Goal: Task Accomplishment & Management: Complete application form

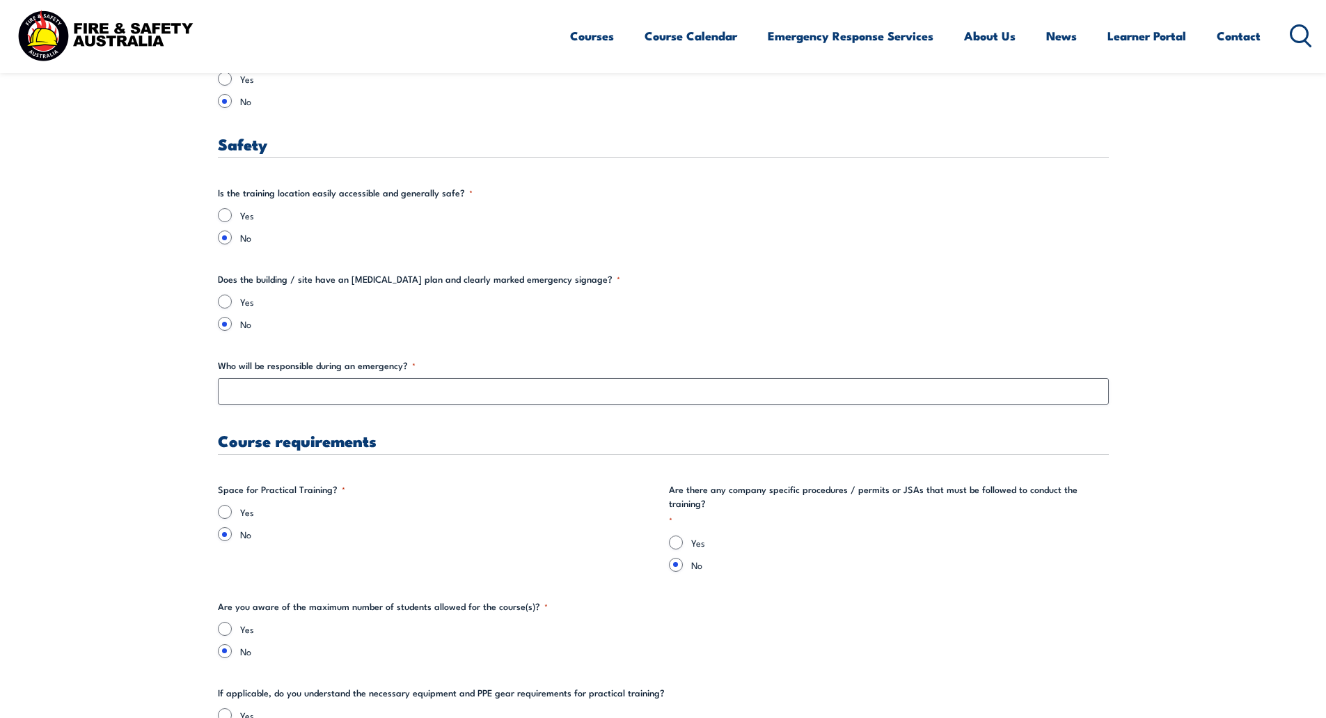
scroll to position [2506, 0]
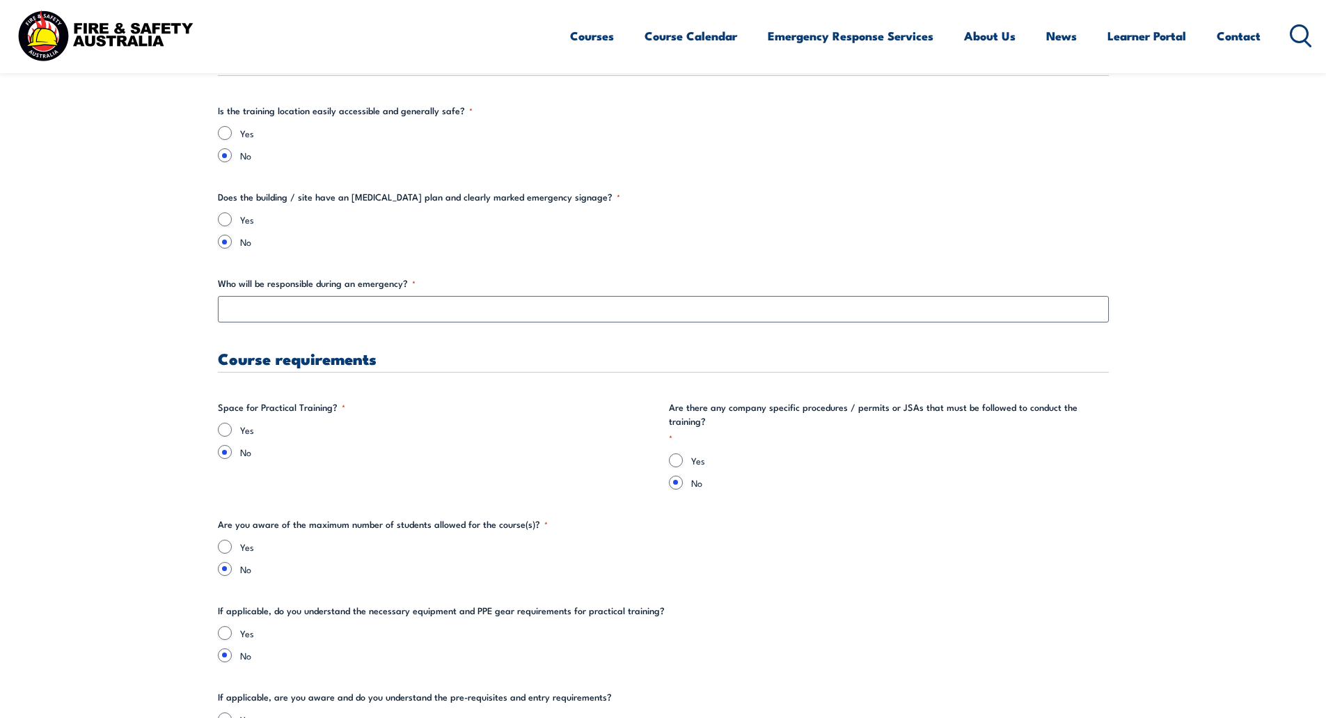
click at [219, 434] on div "Yes" at bounding box center [438, 430] width 440 height 14
click at [223, 432] on input "Yes" at bounding box center [225, 430] width 14 height 14
radio input "true"
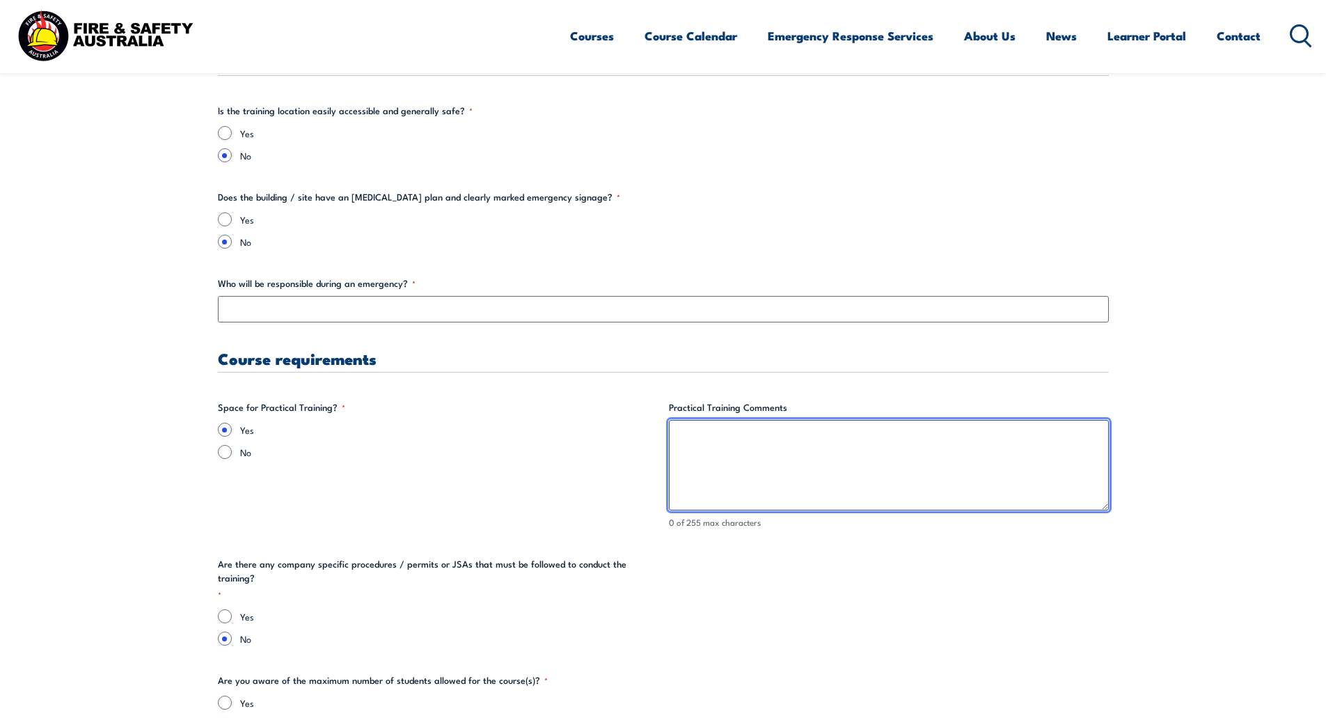
click at [683, 438] on textarea "Practical Training Comments" at bounding box center [889, 465] width 440 height 90
click at [748, 431] on textarea "Area to be escavated" at bounding box center [889, 465] width 440 height 90
click at [747, 439] on textarea "Area to be escavated" at bounding box center [889, 465] width 440 height 90
click at [823, 446] on textarea "Area to be excavated" at bounding box center [889, 465] width 440 height 90
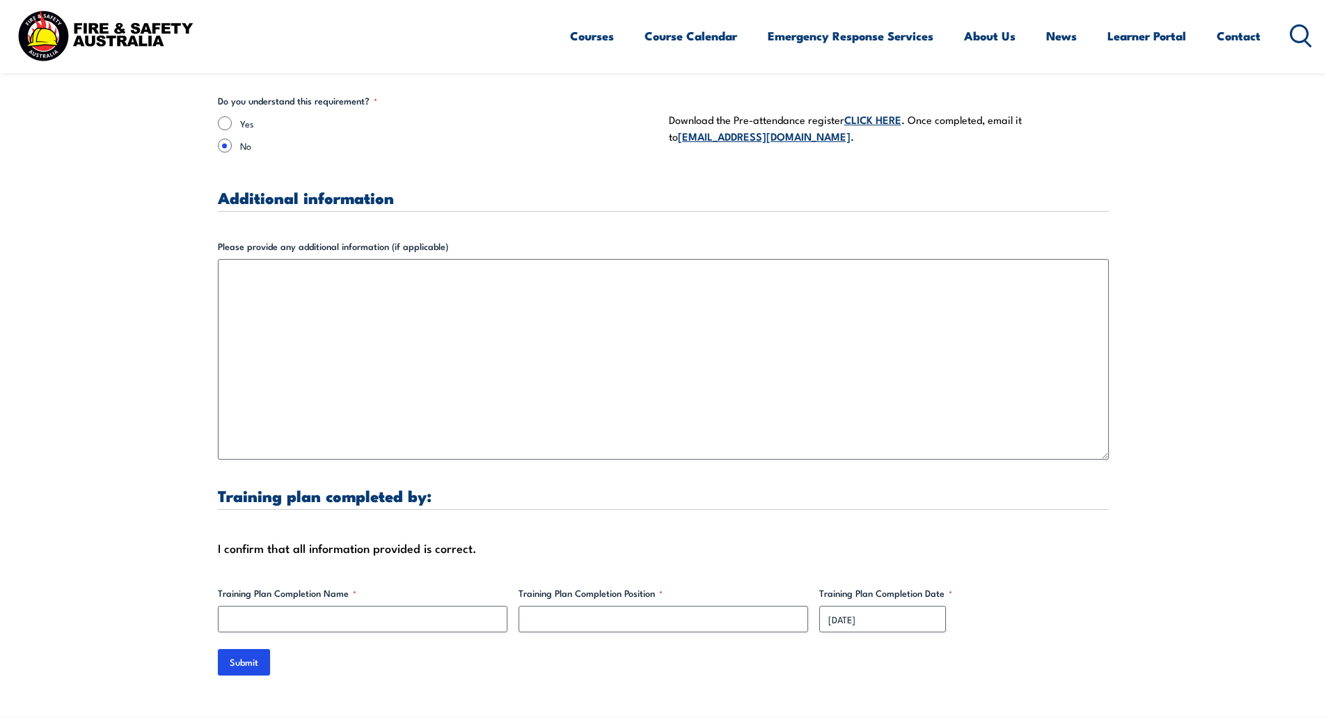
scroll to position [4107, 0]
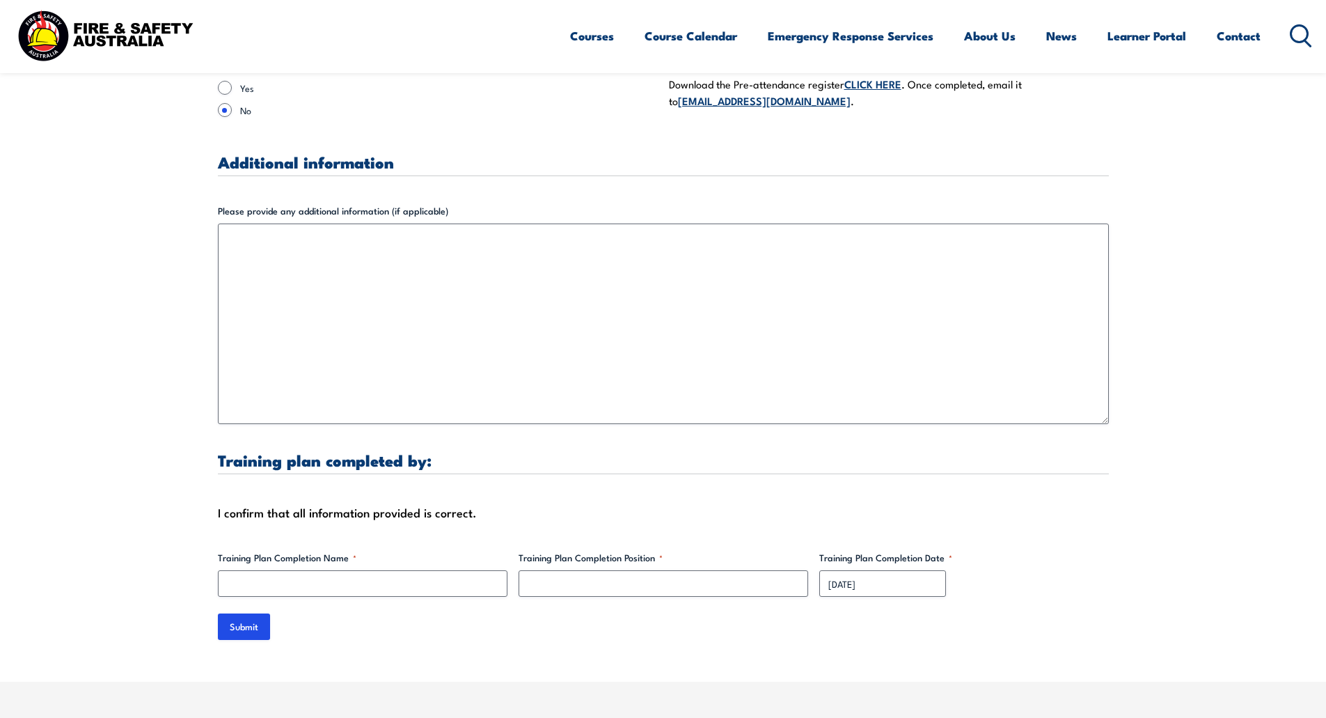
type textarea "Area to be excavated"
click at [425, 572] on input "Training Plan Completion Name *" at bounding box center [363, 583] width 290 height 26
type input "[PERSON_NAME]"
click at [579, 570] on input "Training Plan Completion Position *" at bounding box center [664, 583] width 290 height 26
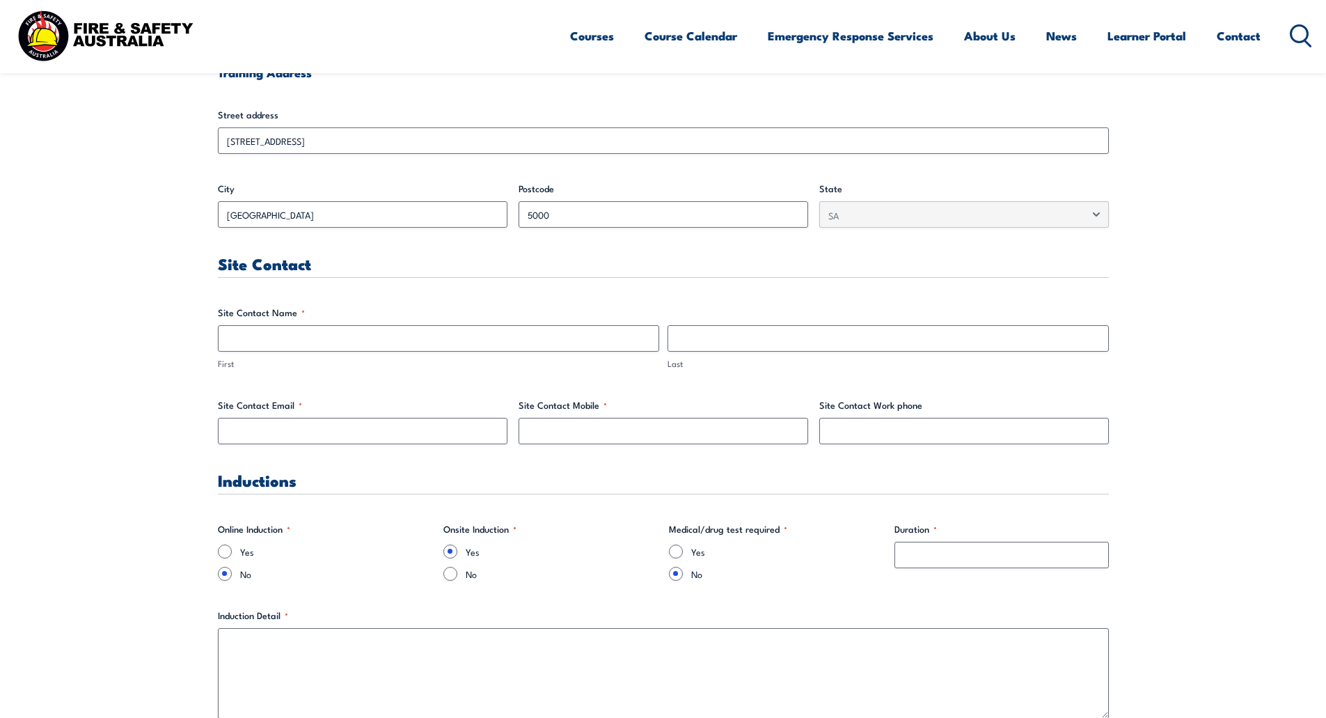
scroll to position [557, 0]
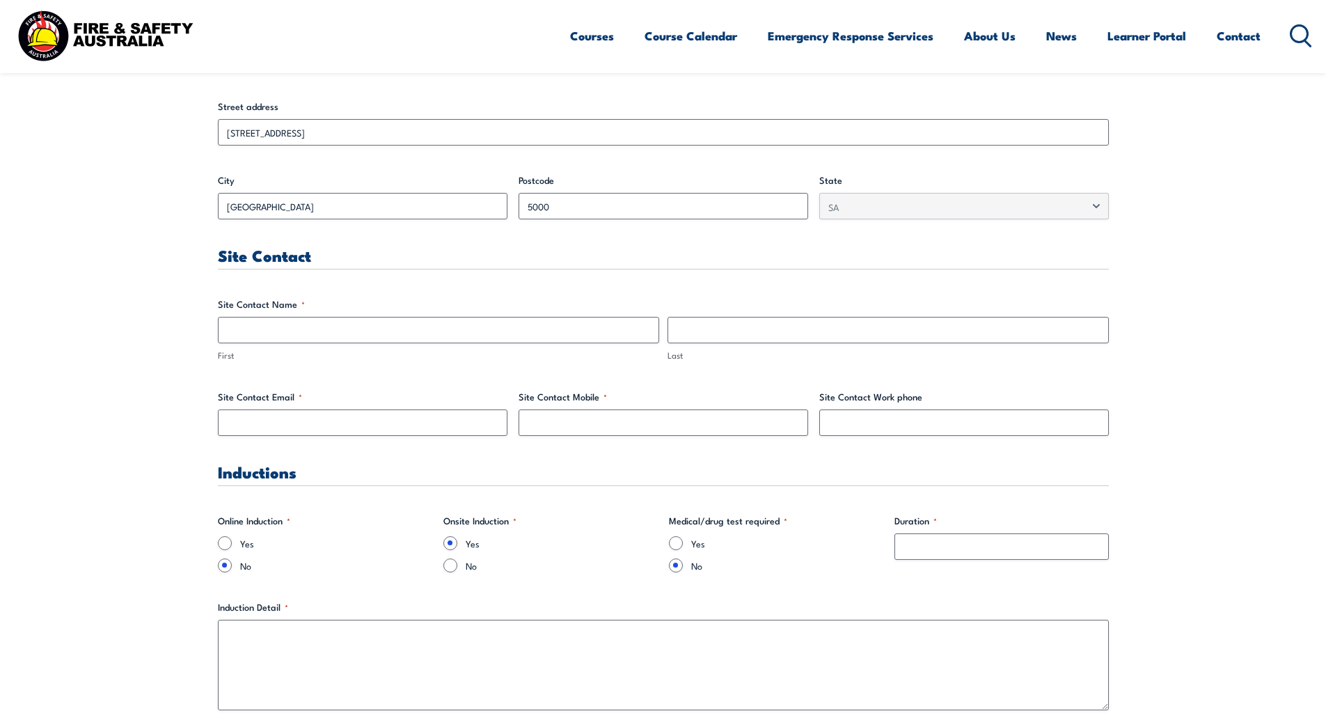
type input "Operations Manager"
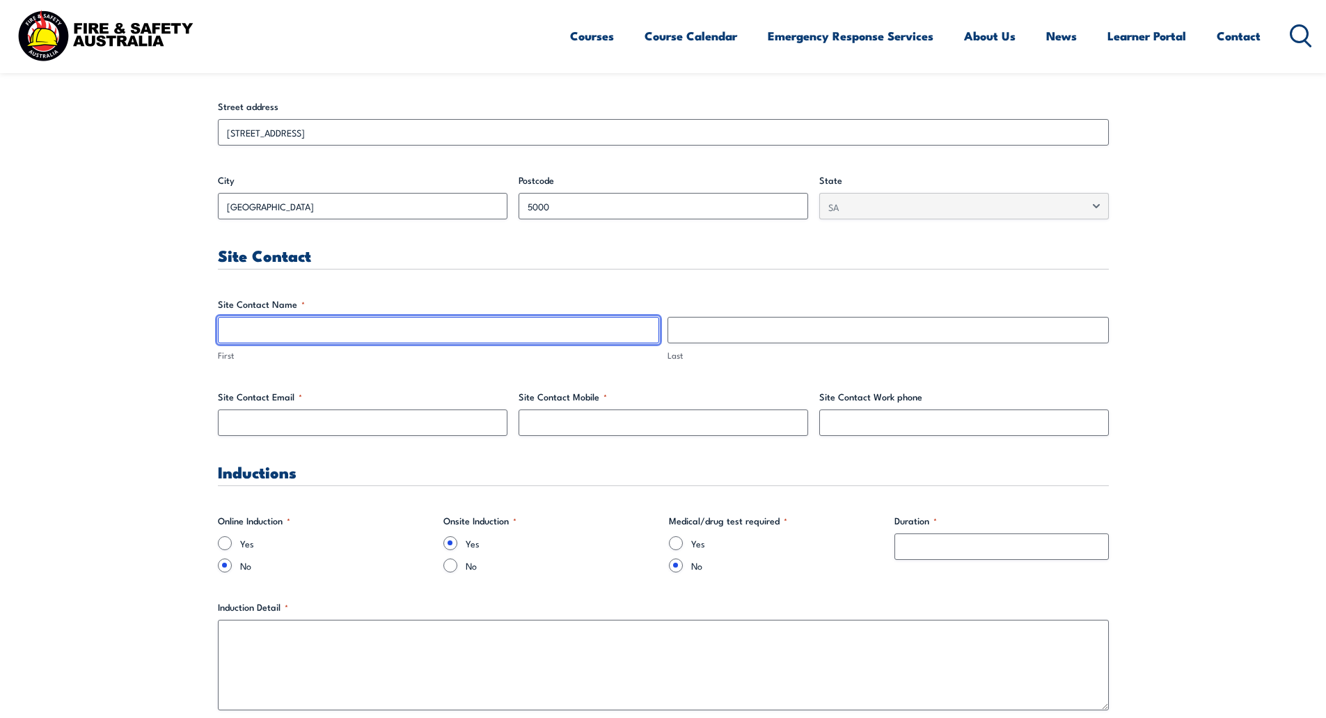
click at [420, 326] on input "First" at bounding box center [438, 330] width 441 height 26
type input "[PERSON_NAME]"
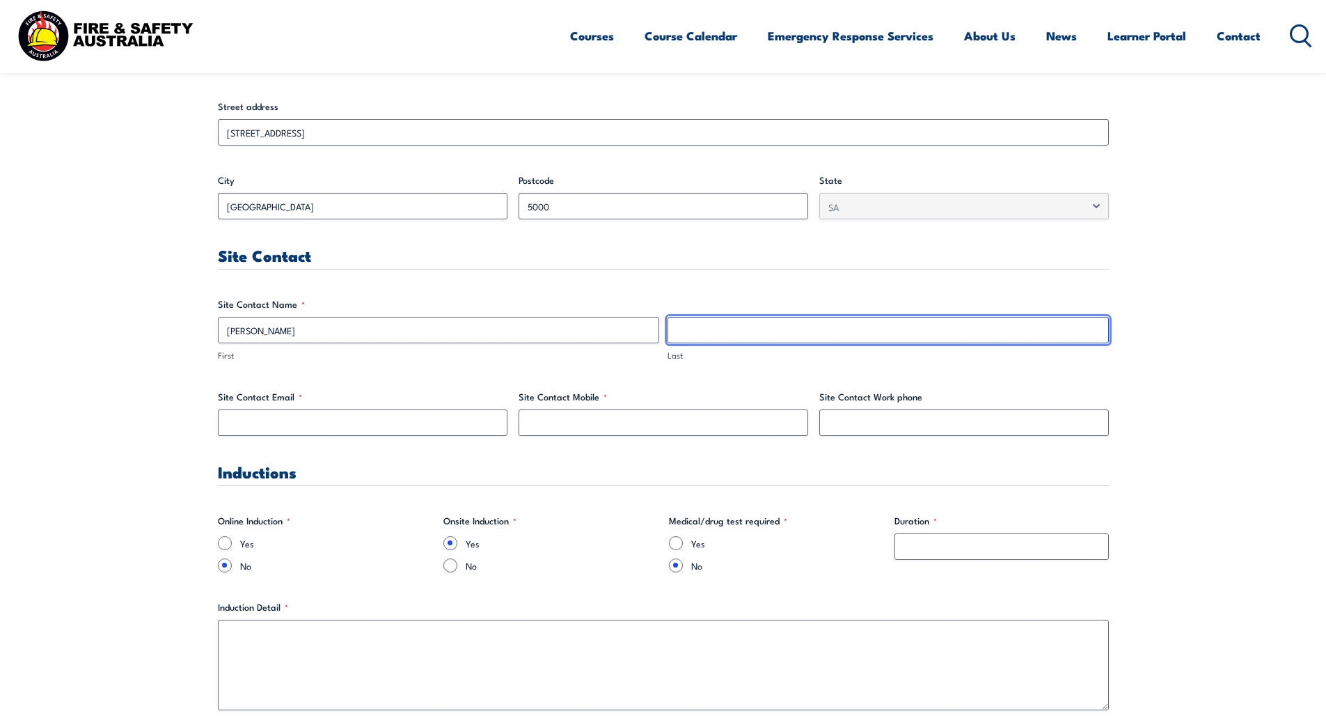
click at [754, 329] on input "Last" at bounding box center [888, 330] width 441 height 26
click at [705, 335] on input "Last" at bounding box center [888, 330] width 441 height 26
type input "[PERSON_NAME]"
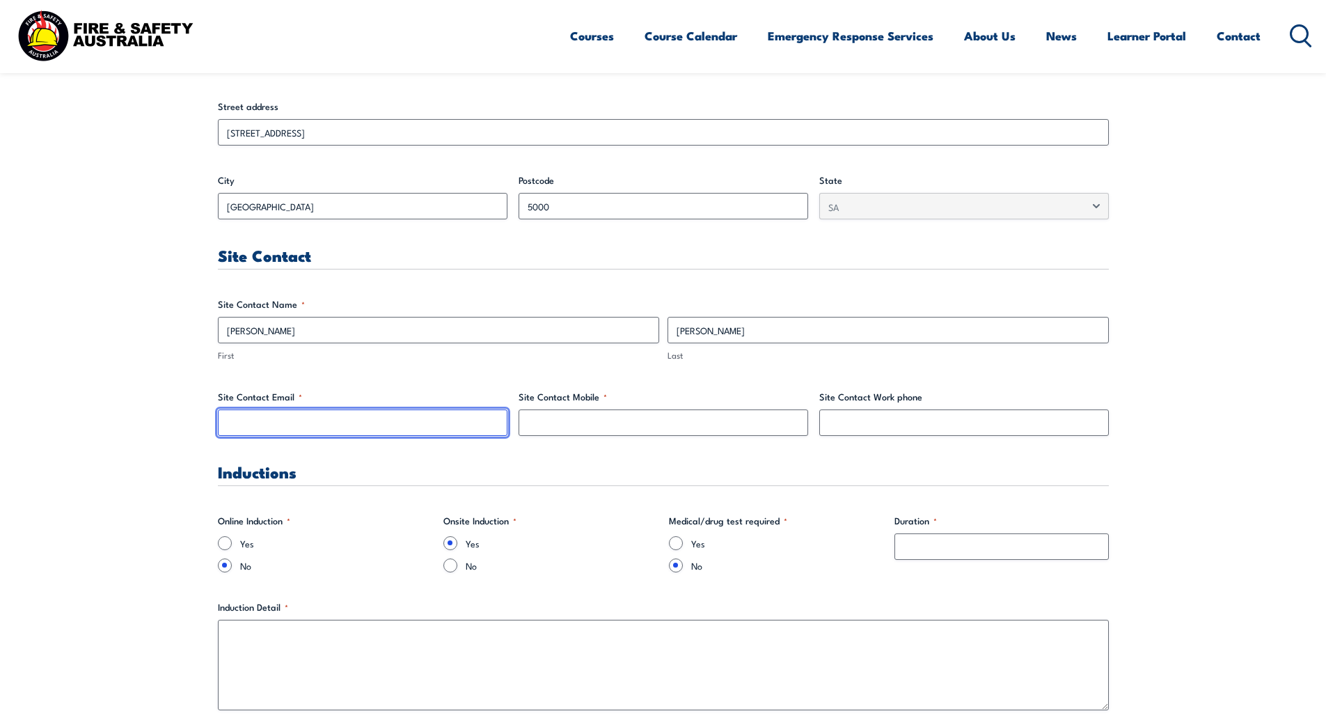
click at [428, 424] on input "Site Contact Email *" at bounding box center [363, 422] width 290 height 26
click at [292, 427] on input "Site Contact Email *" at bounding box center [363, 422] width 290 height 26
type input "[EMAIL_ADDRESS][DOMAIN_NAME]"
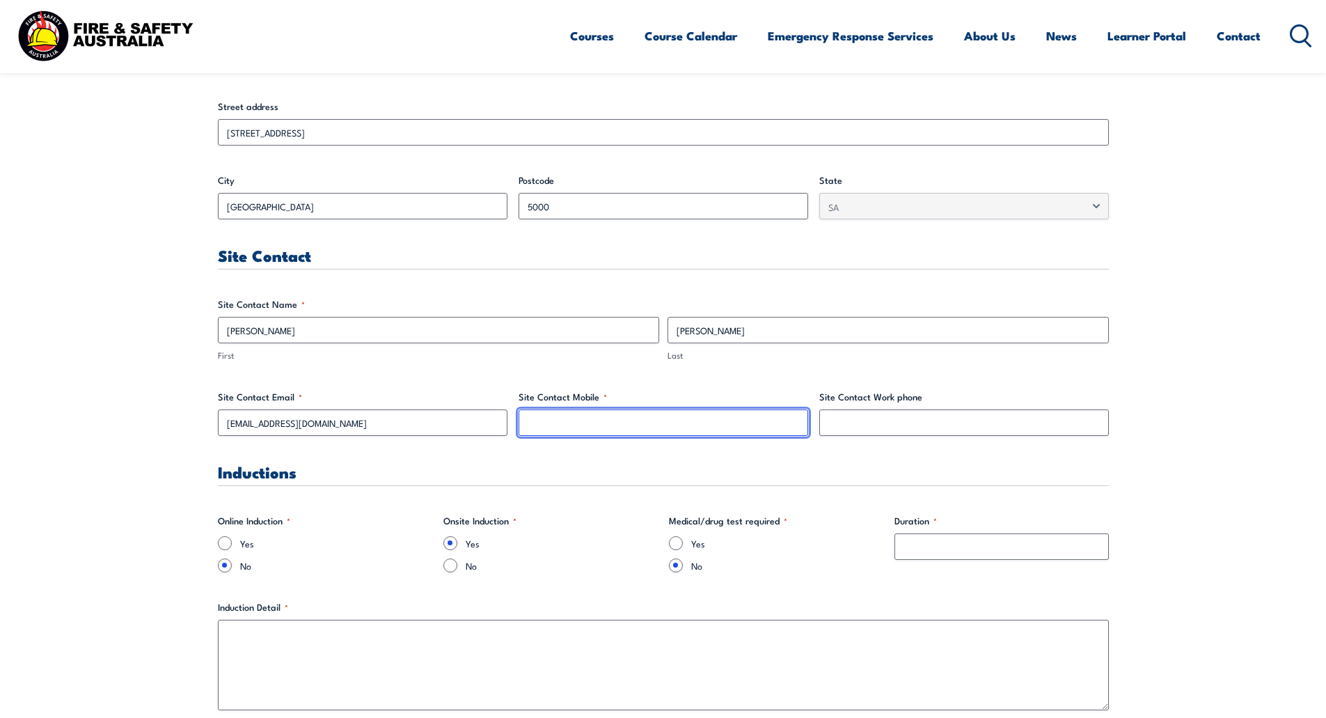
click at [599, 420] on input "Site Contact Mobile *" at bounding box center [664, 422] width 290 height 26
type input "0427821194"
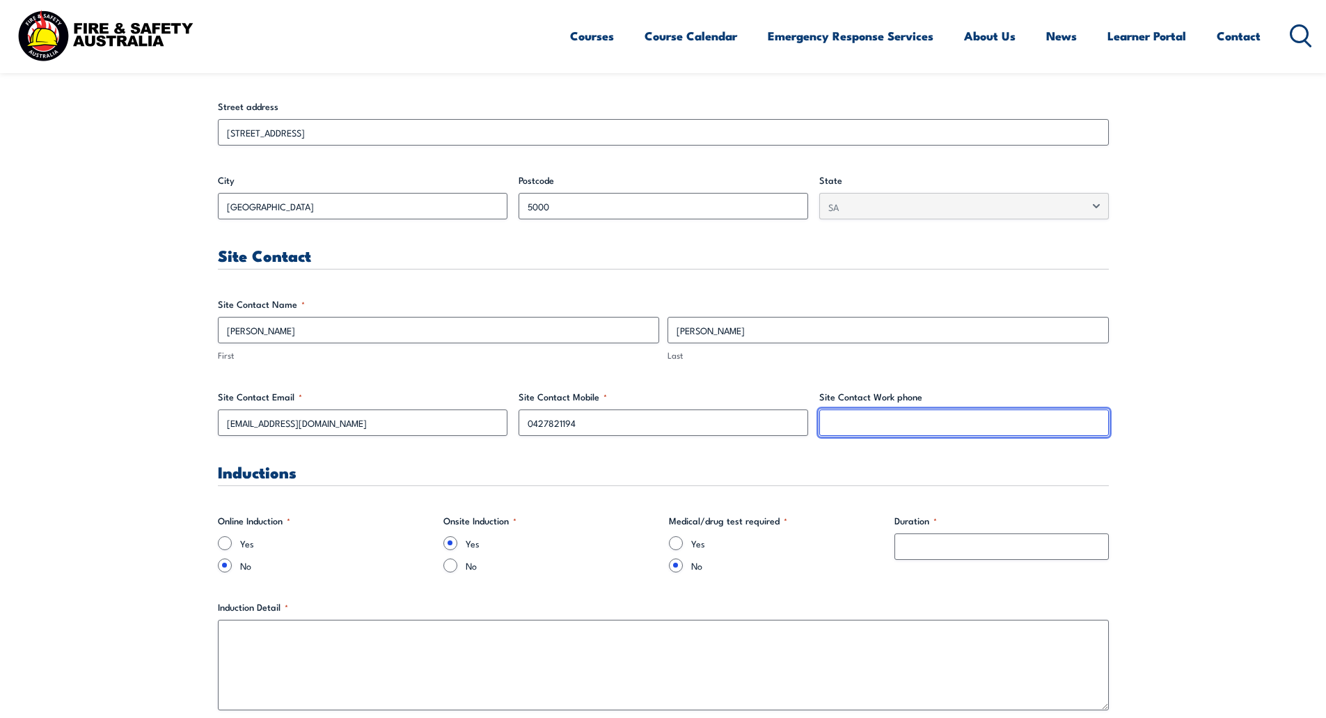
click at [892, 416] on input "Site Contact Work phone" at bounding box center [964, 422] width 290 height 26
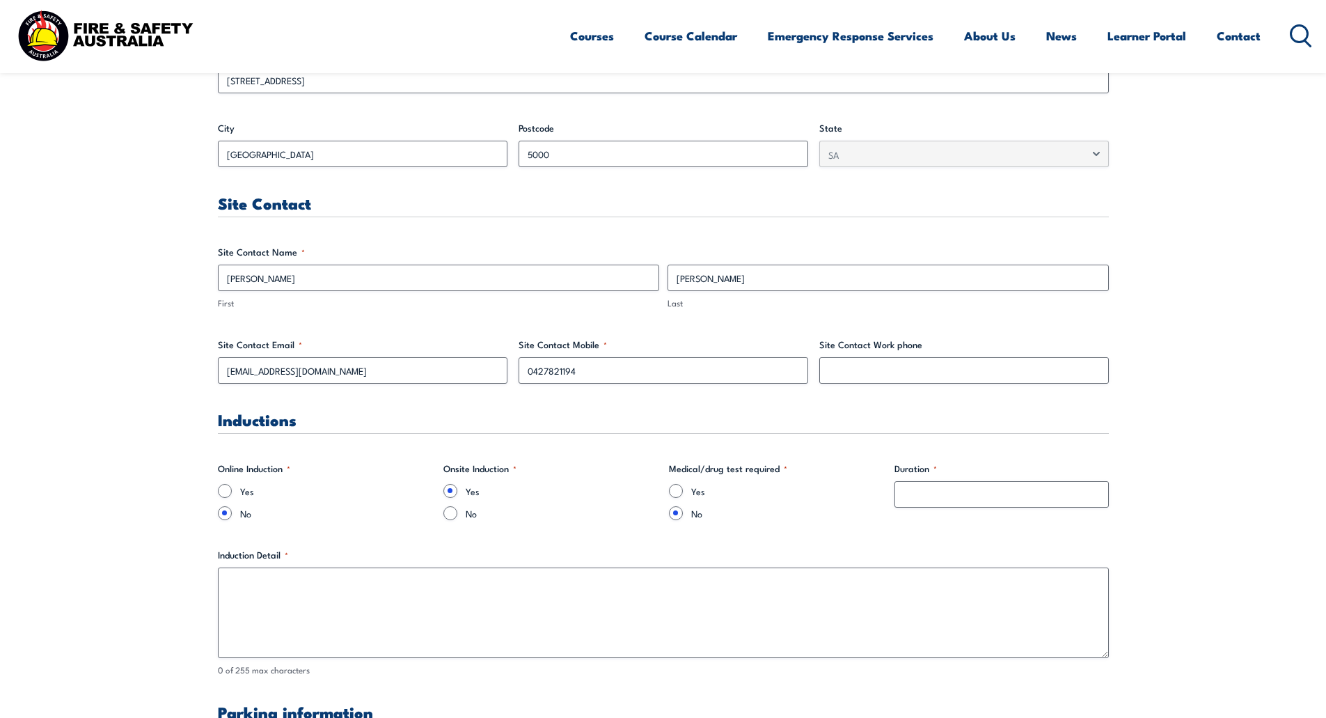
scroll to position [696, 0]
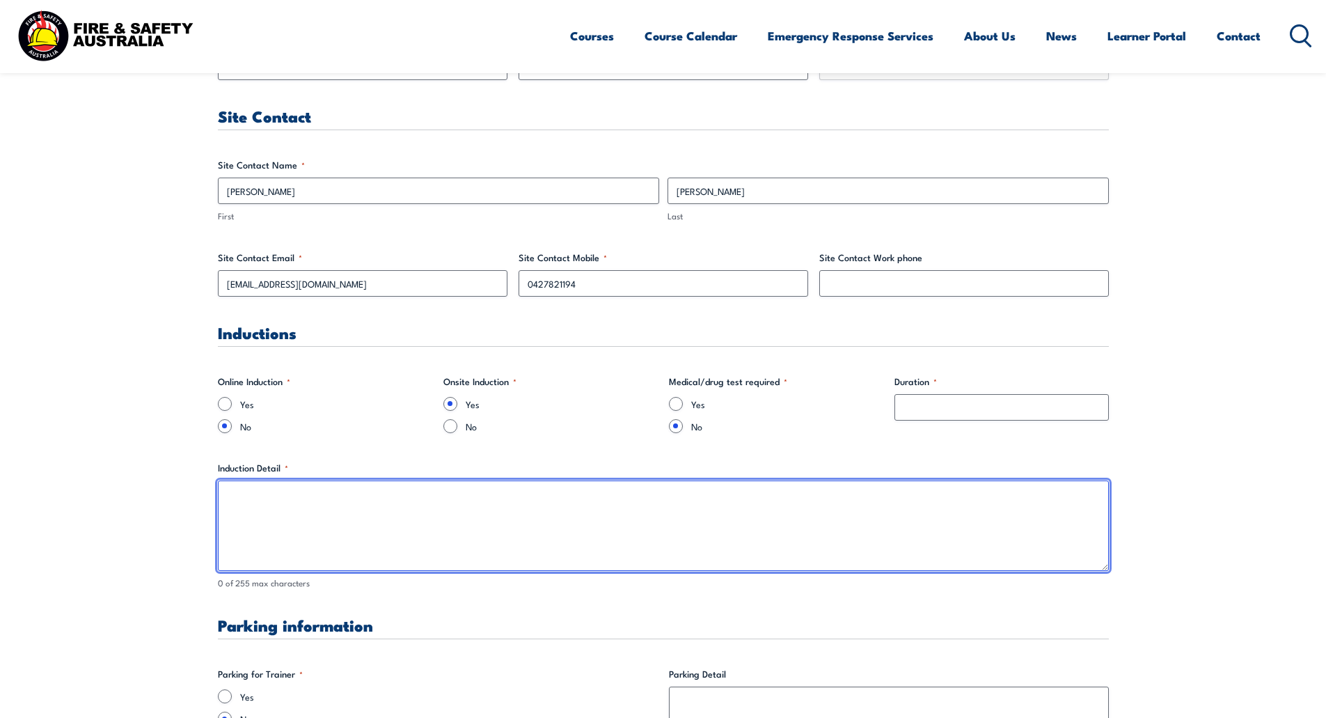
click at [266, 503] on textarea "Induction Detail *" at bounding box center [663, 525] width 891 height 90
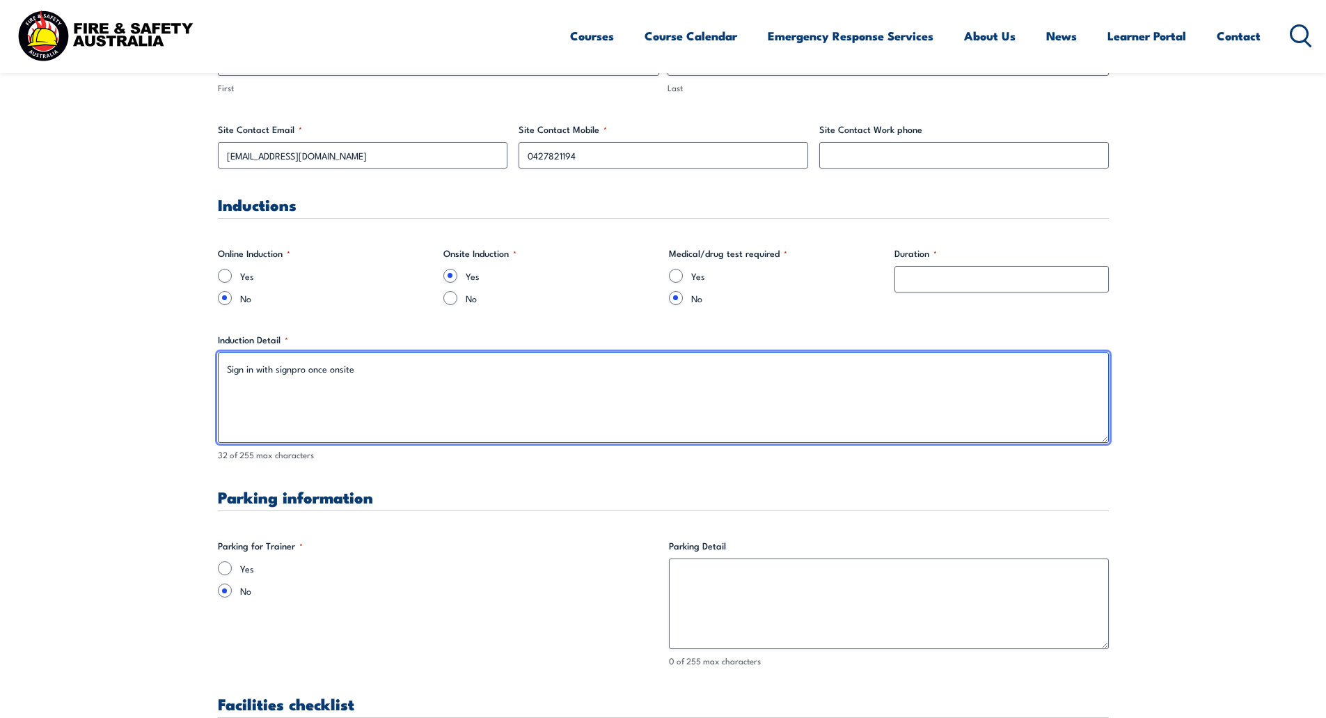
scroll to position [835, 0]
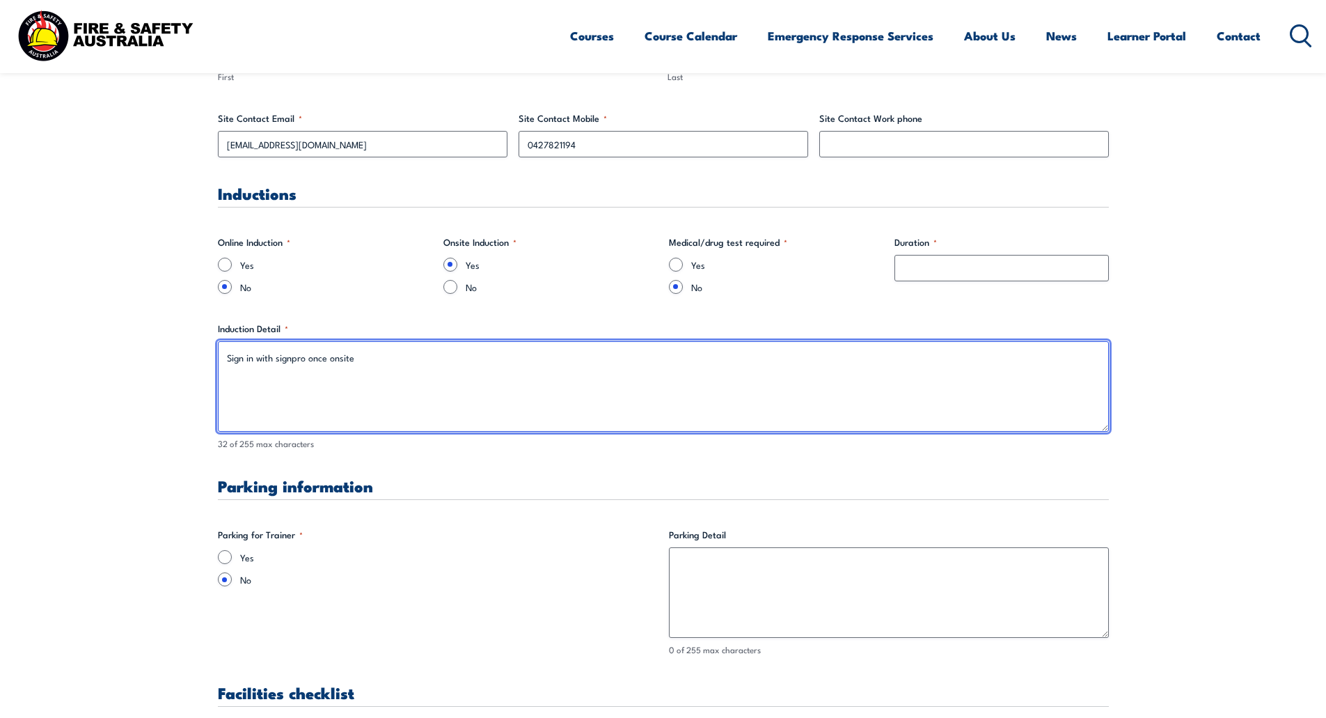
type textarea "Sign in with signpro once onsite"
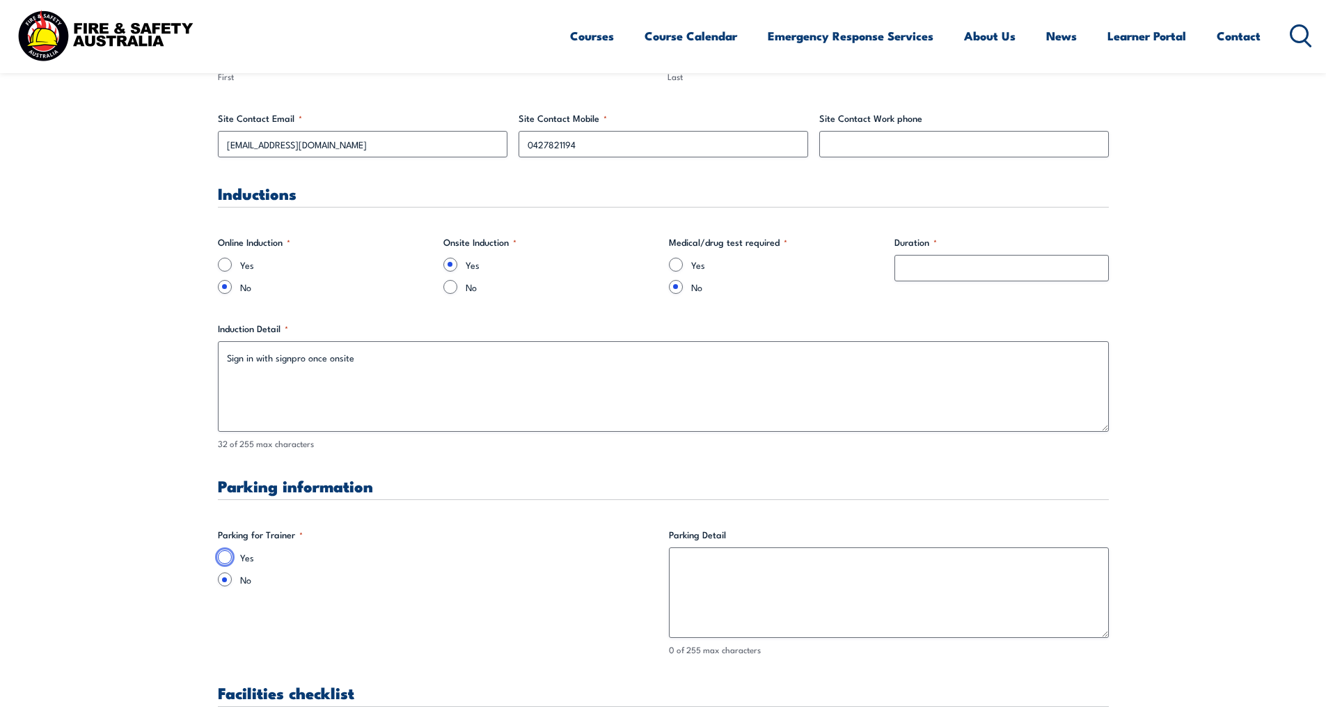
click at [228, 553] on input "Yes" at bounding box center [225, 557] width 14 height 14
radio input "true"
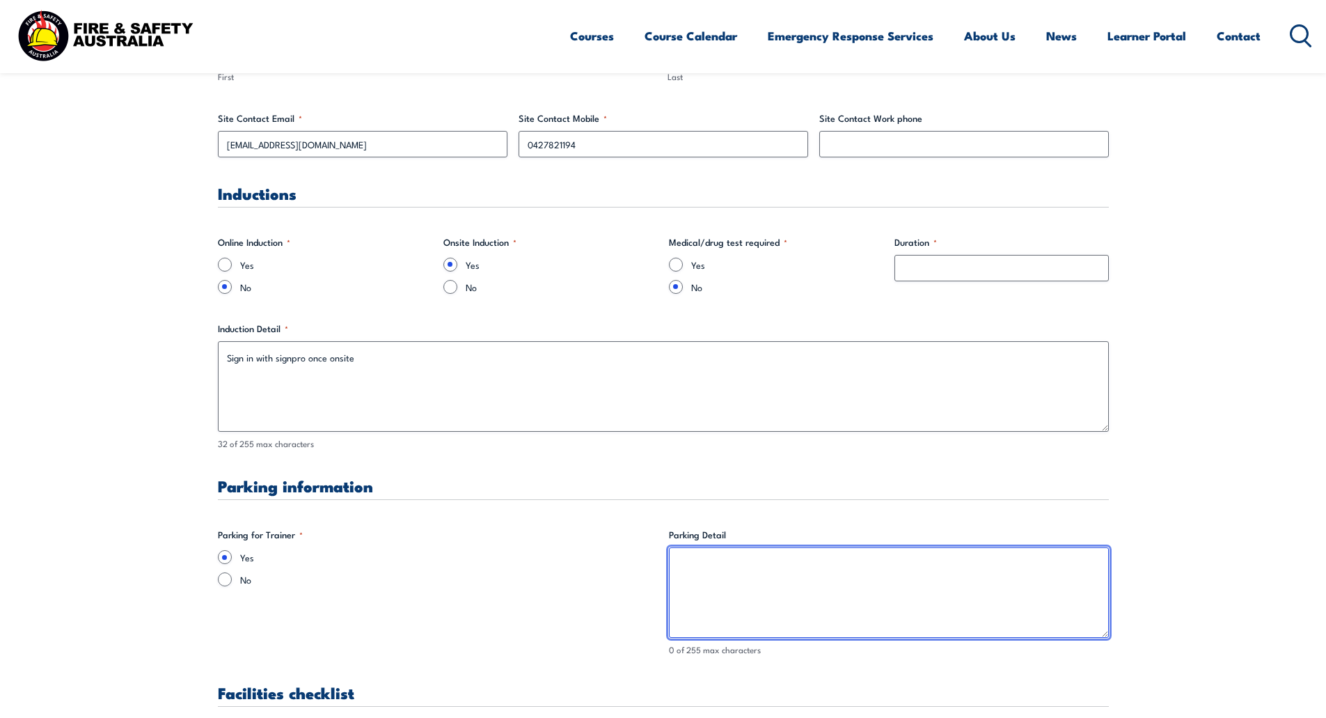
click at [707, 562] on textarea "Parking Detail" at bounding box center [889, 592] width 440 height 90
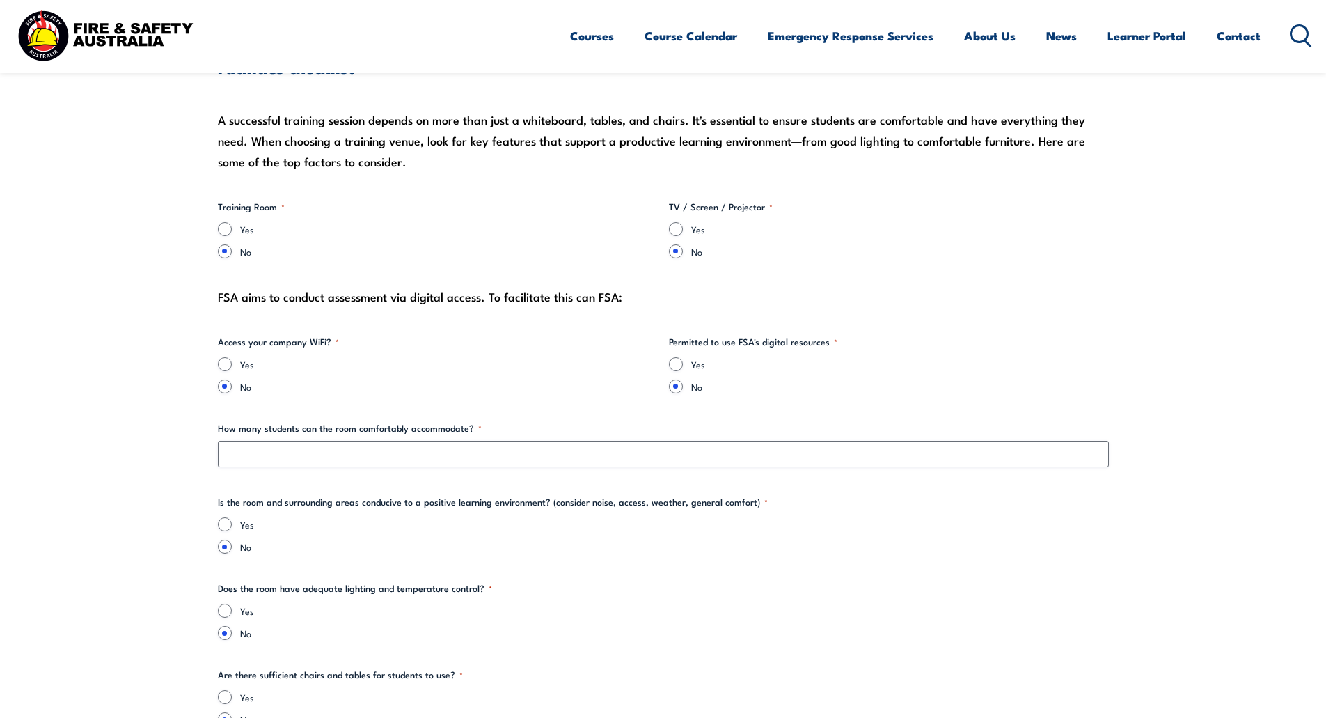
scroll to position [1462, 0]
type textarea "Please park near the old Administration building"
click at [223, 520] on input "Yes" at bounding box center [225, 523] width 14 height 14
radio input "true"
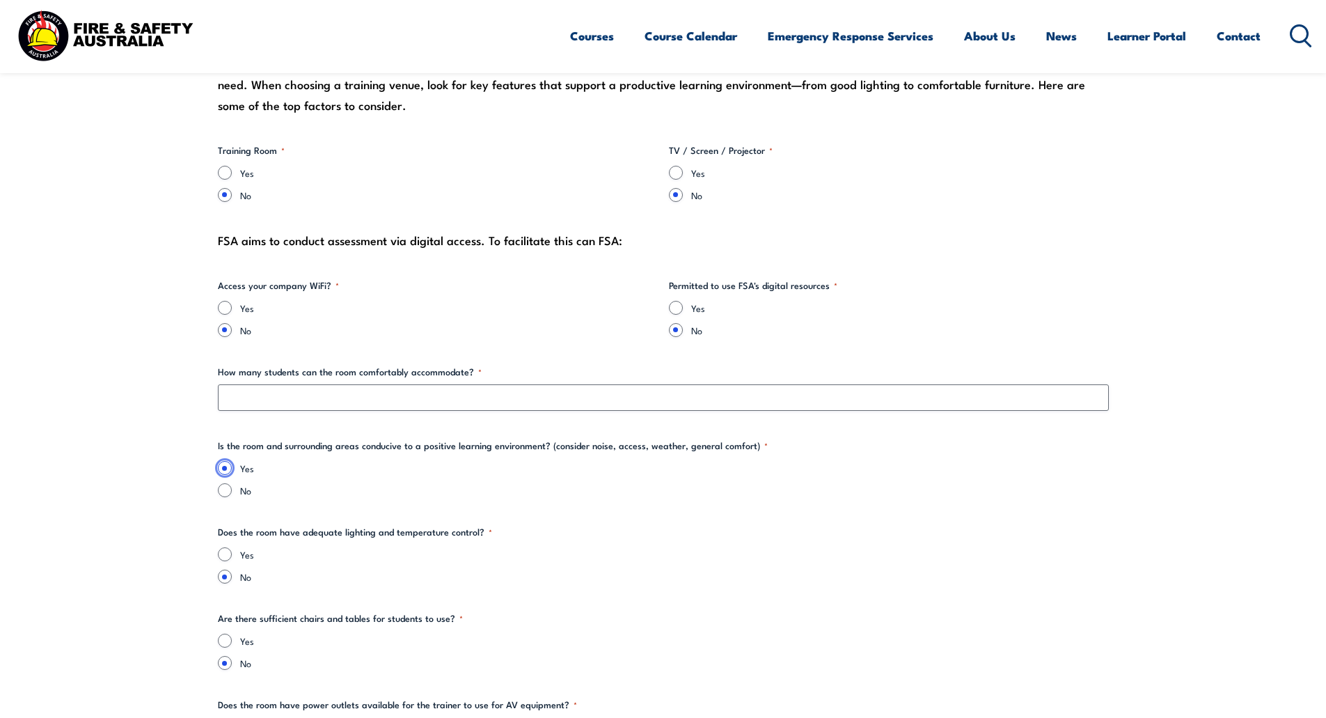
scroll to position [1601, 0]
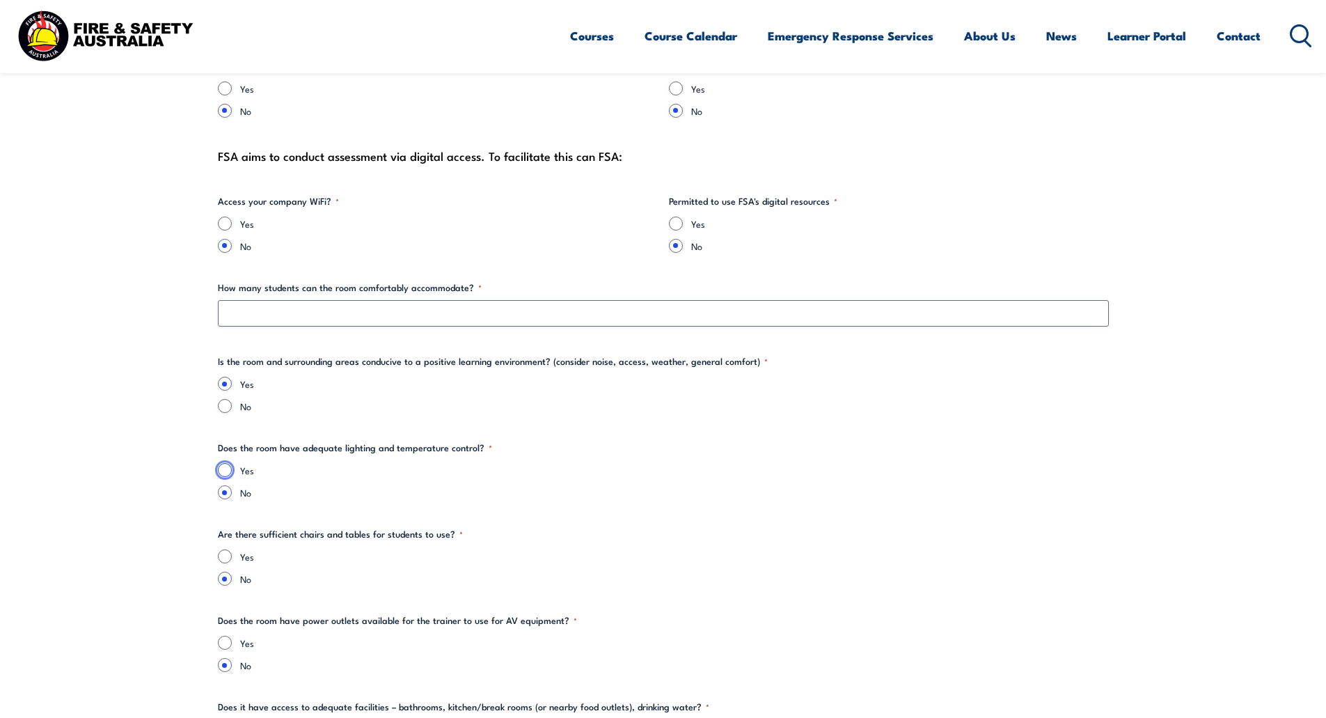
click at [228, 472] on input "Yes" at bounding box center [225, 470] width 14 height 14
radio input "true"
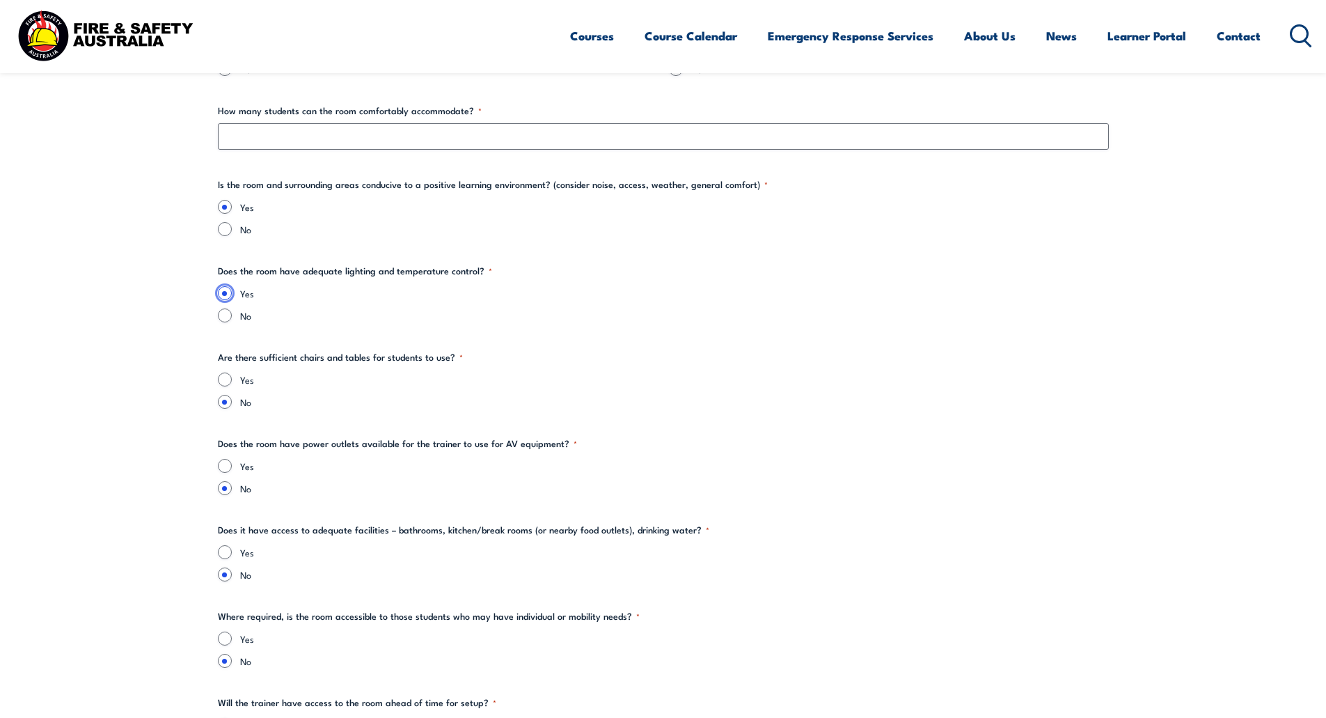
scroll to position [1810, 0]
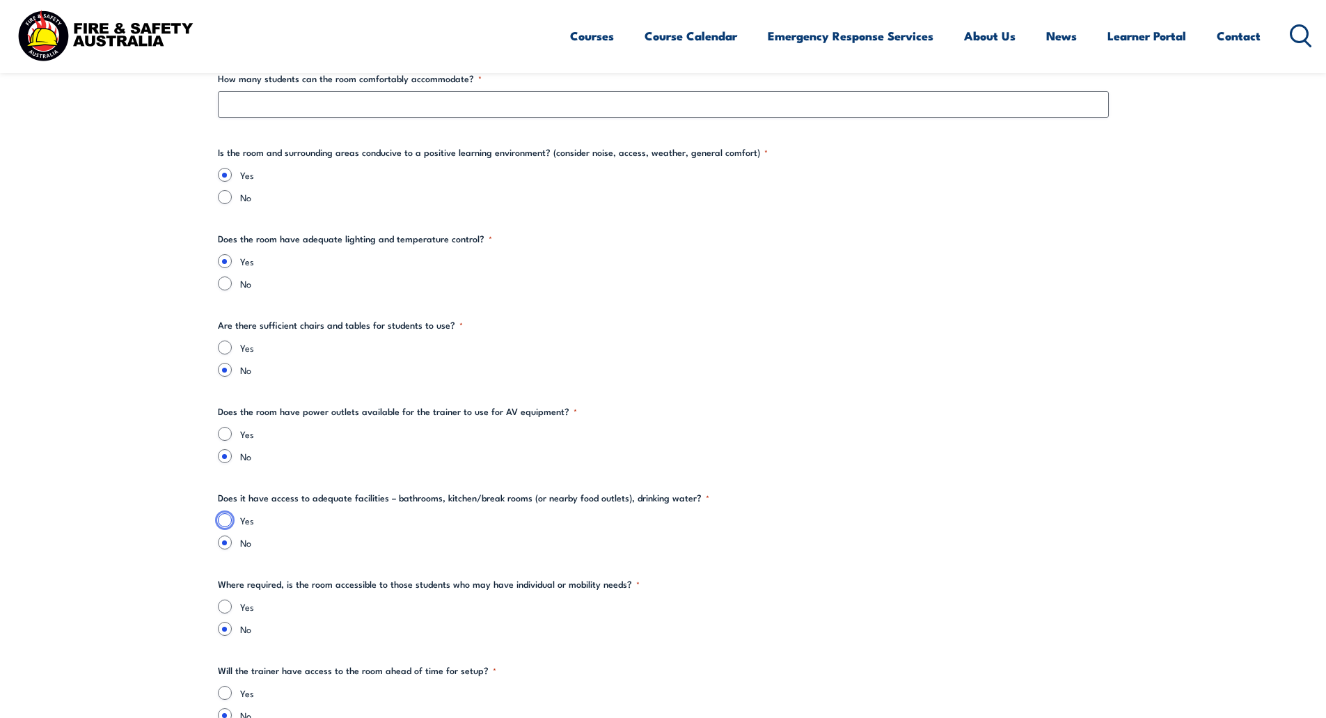
click at [222, 518] on input "Yes" at bounding box center [225, 520] width 14 height 14
radio input "true"
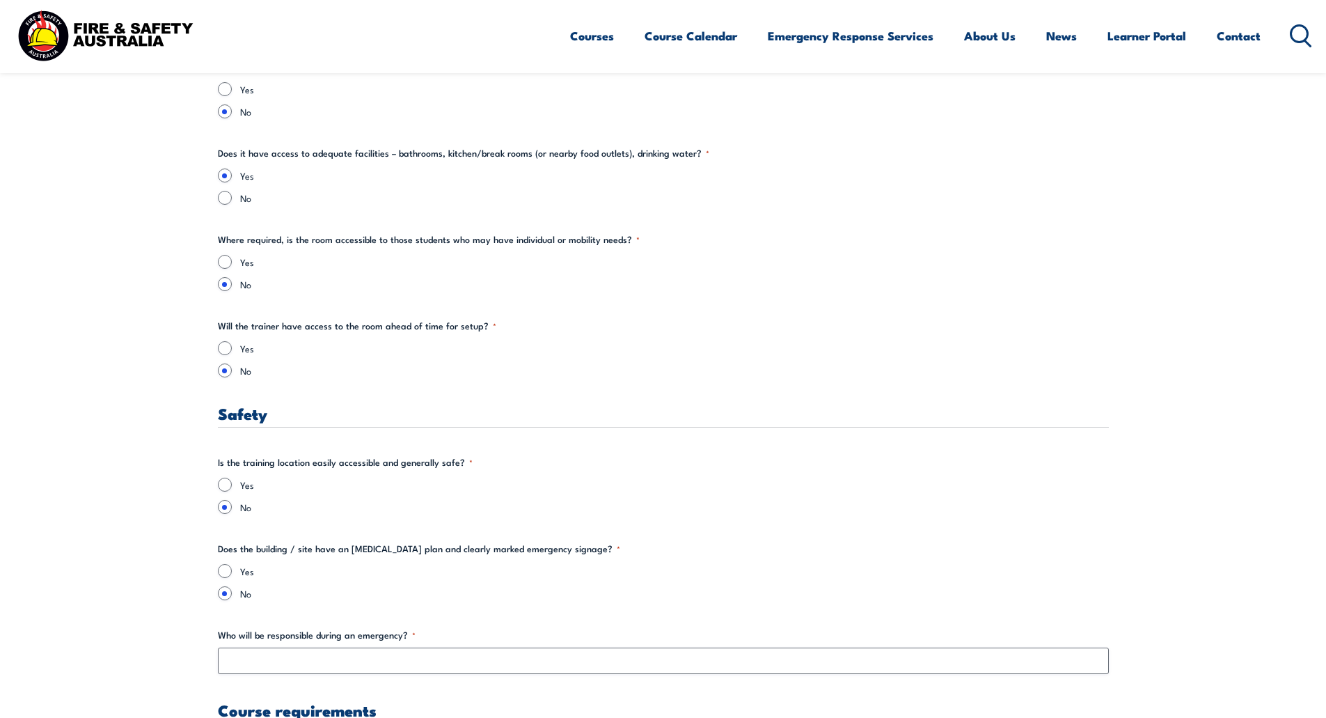
scroll to position [2158, 0]
click at [224, 483] on input "Yes" at bounding box center [225, 481] width 14 height 14
radio input "true"
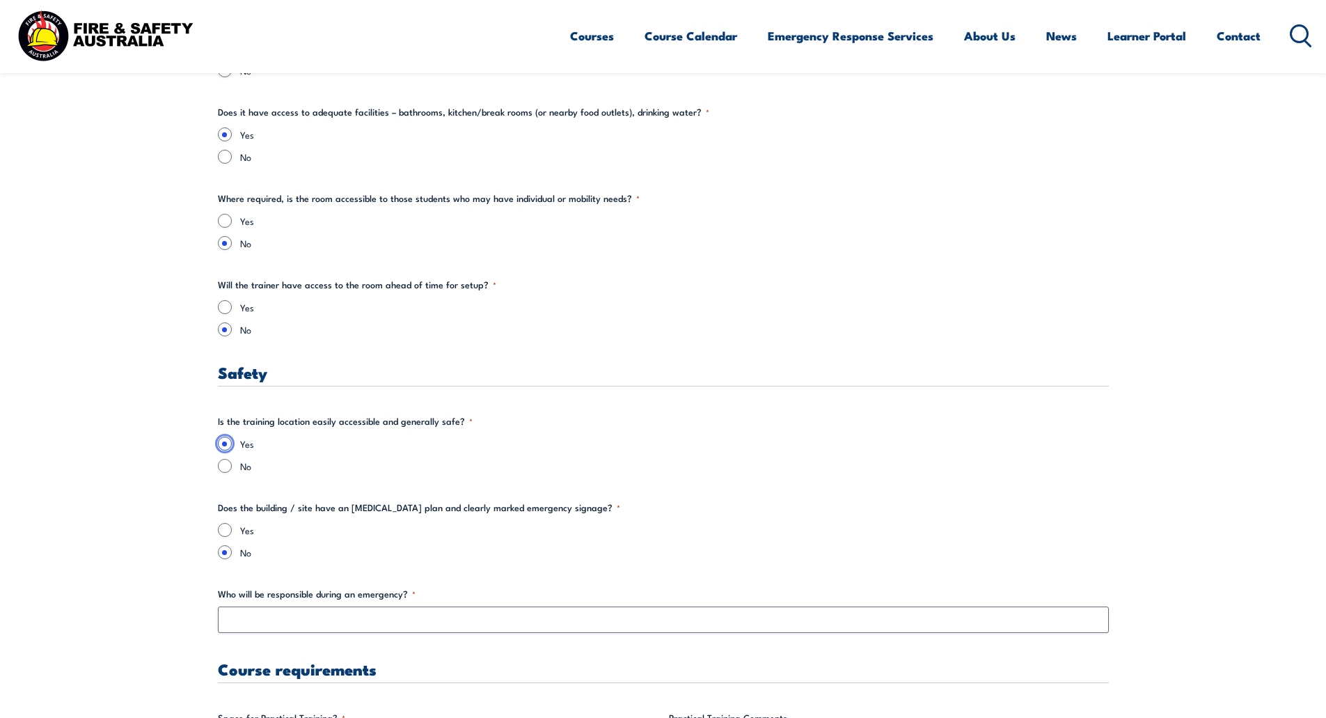
scroll to position [2228, 0]
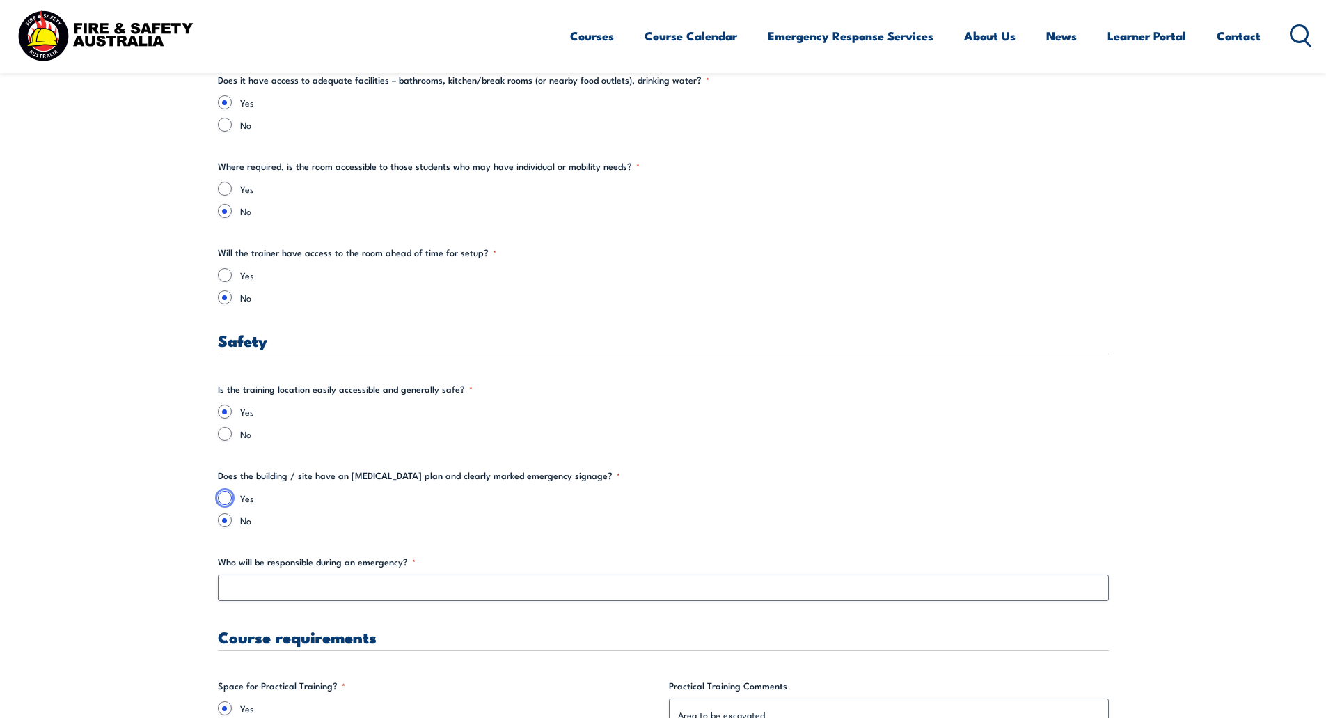
click at [230, 499] on input "Yes" at bounding box center [225, 498] width 14 height 14
radio input "true"
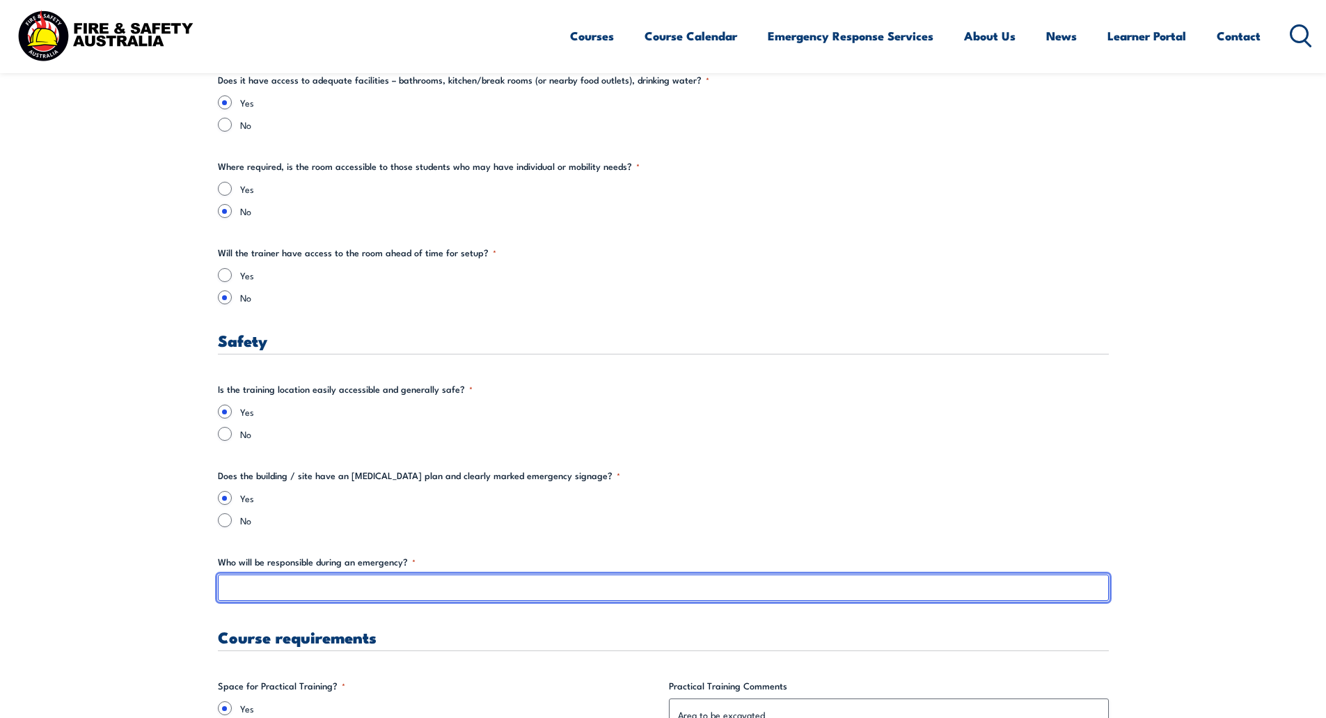
click at [301, 583] on input "Who will be responsible during an emergency? *" at bounding box center [663, 587] width 891 height 26
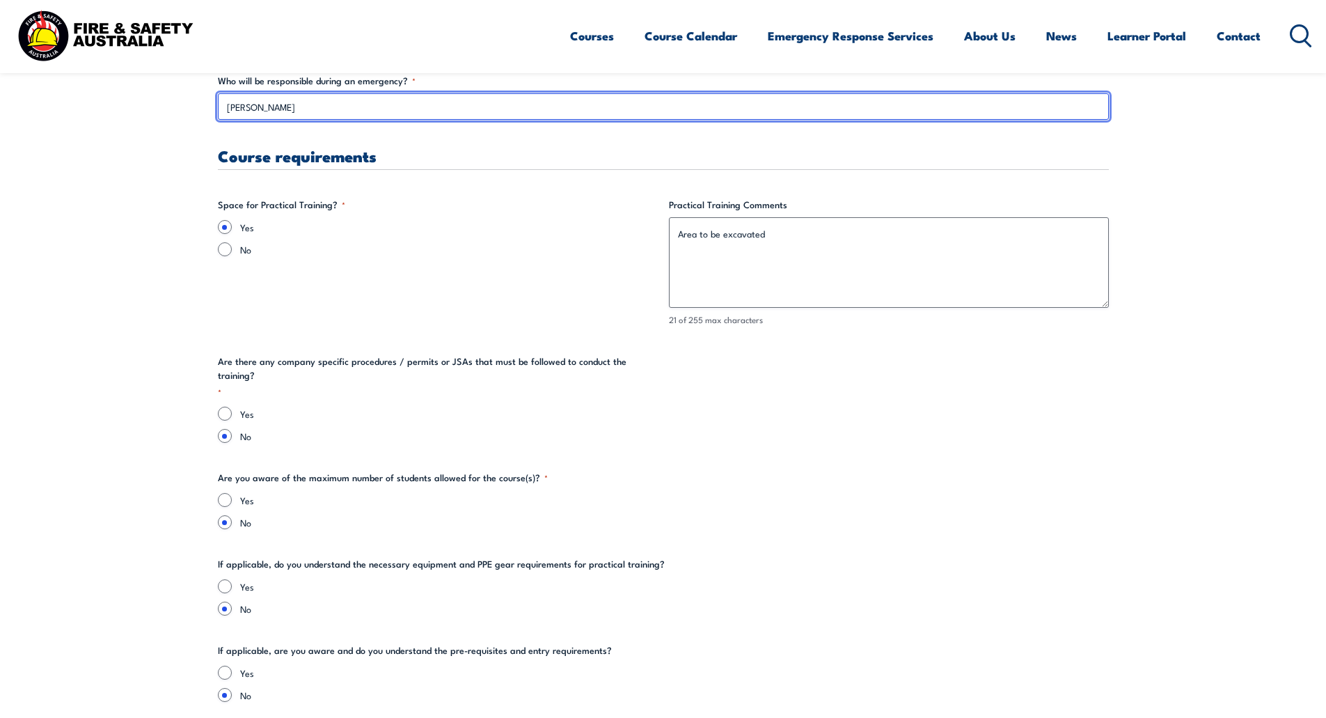
scroll to position [2715, 0]
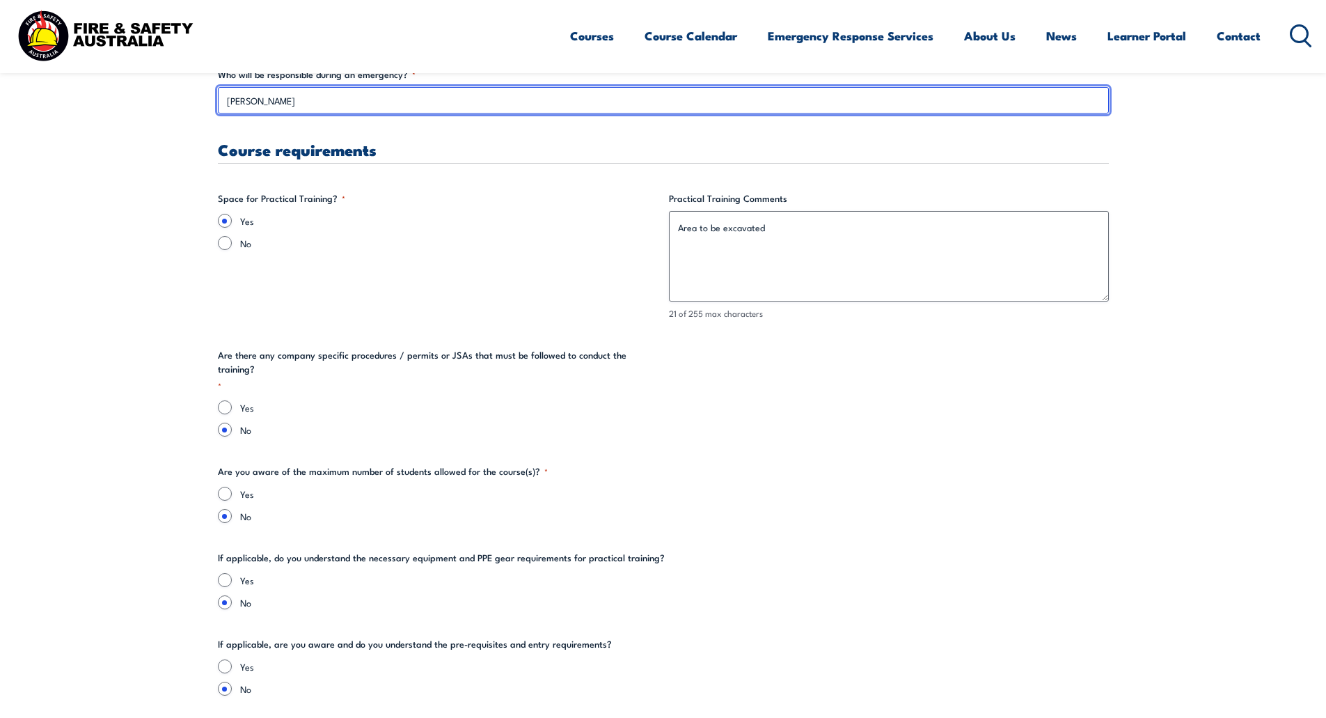
type input "[PERSON_NAME]"
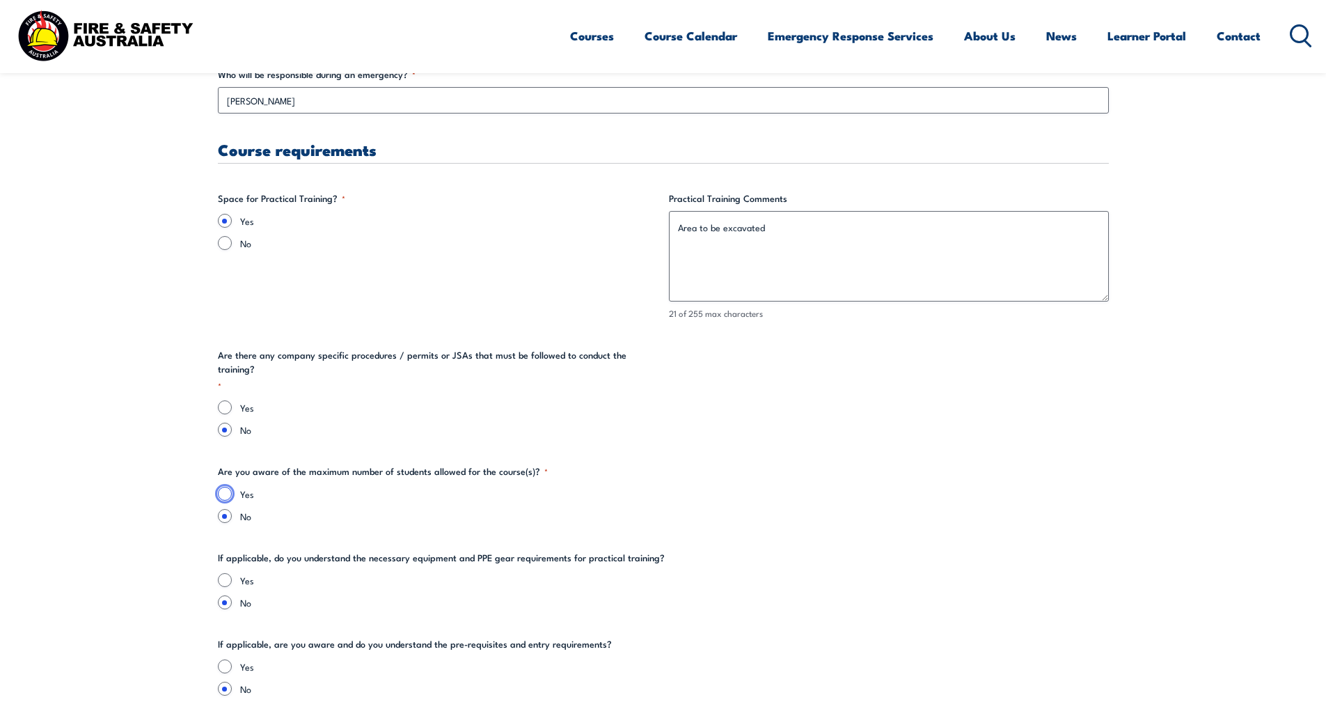
click at [221, 487] on input "Yes" at bounding box center [225, 494] width 14 height 14
radio input "true"
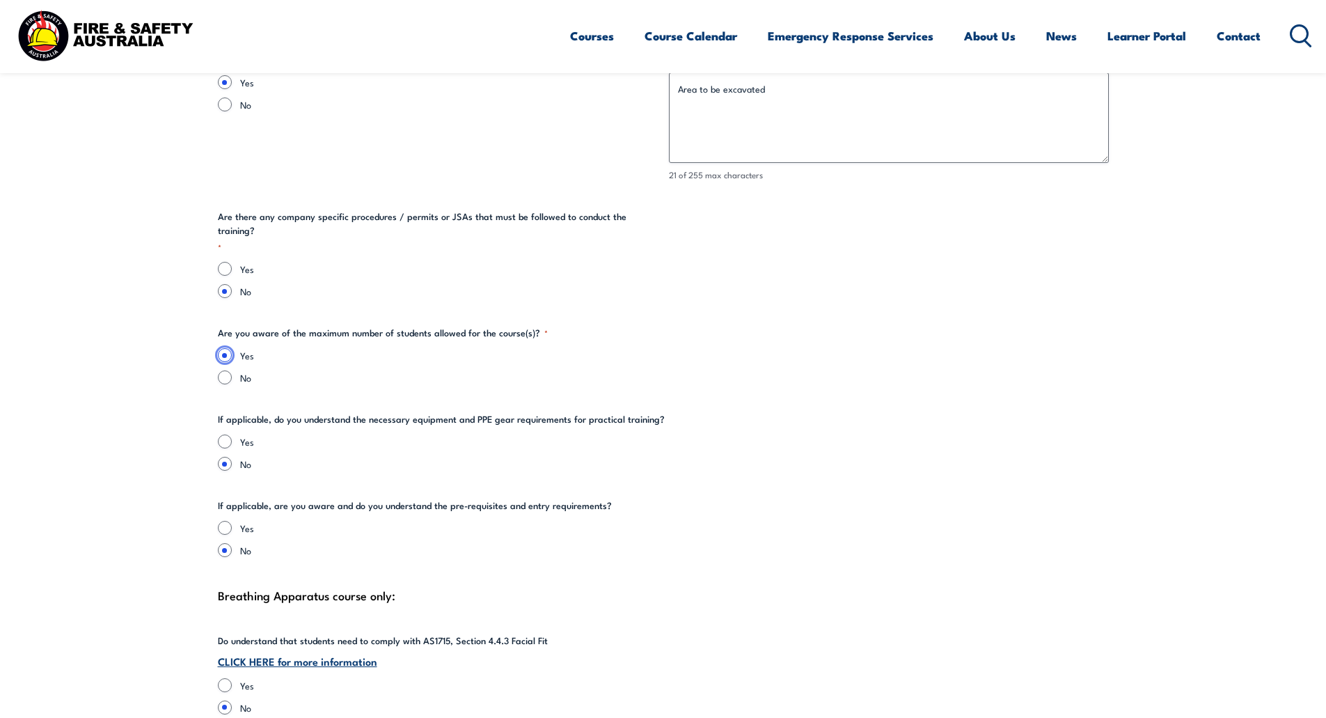
scroll to position [2854, 0]
click at [226, 434] on input "Yes" at bounding box center [225, 441] width 14 height 14
radio input "true"
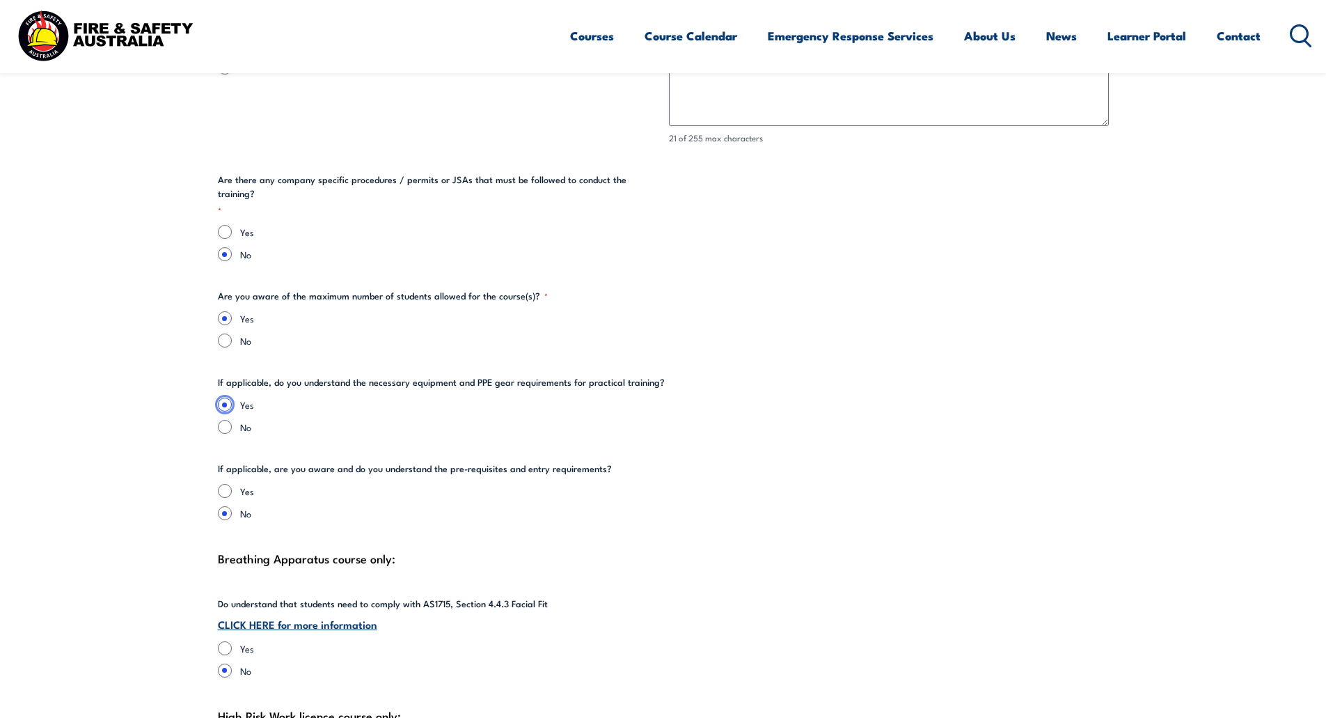
scroll to position [2924, 0]
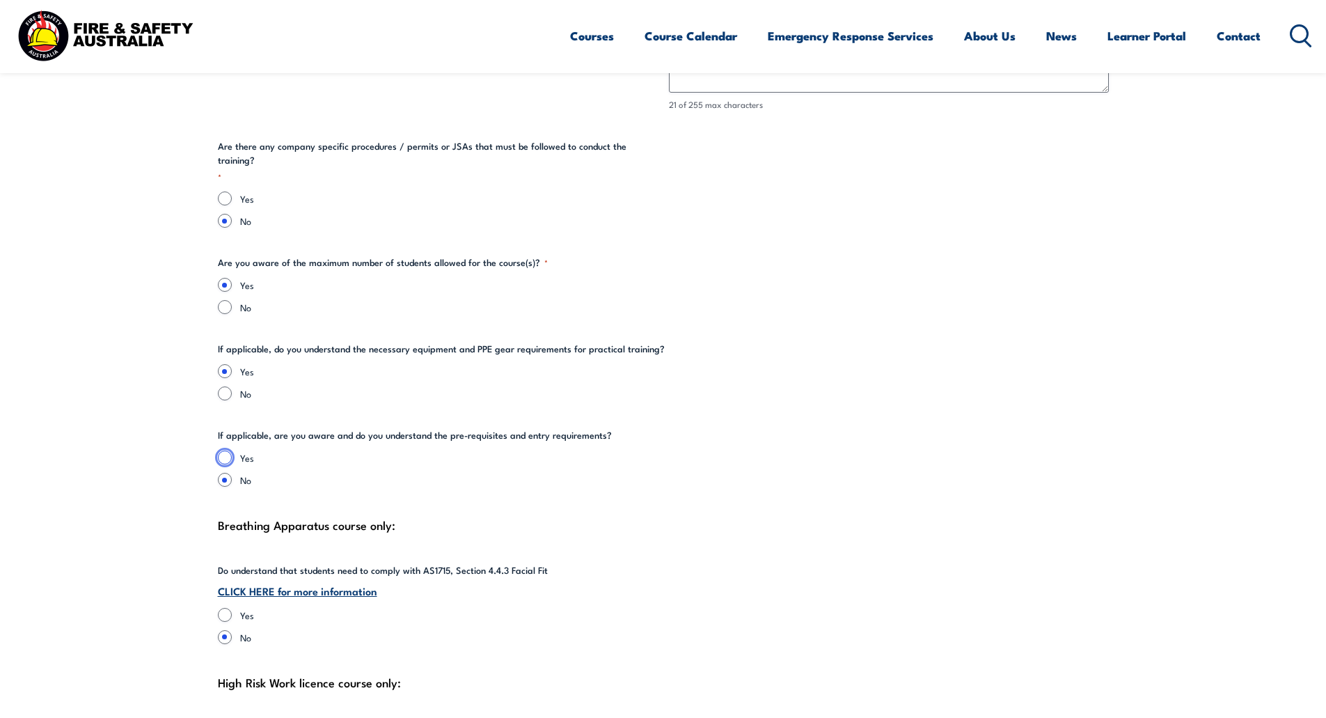
click at [224, 450] on input "Yes" at bounding box center [225, 457] width 14 height 14
radio input "true"
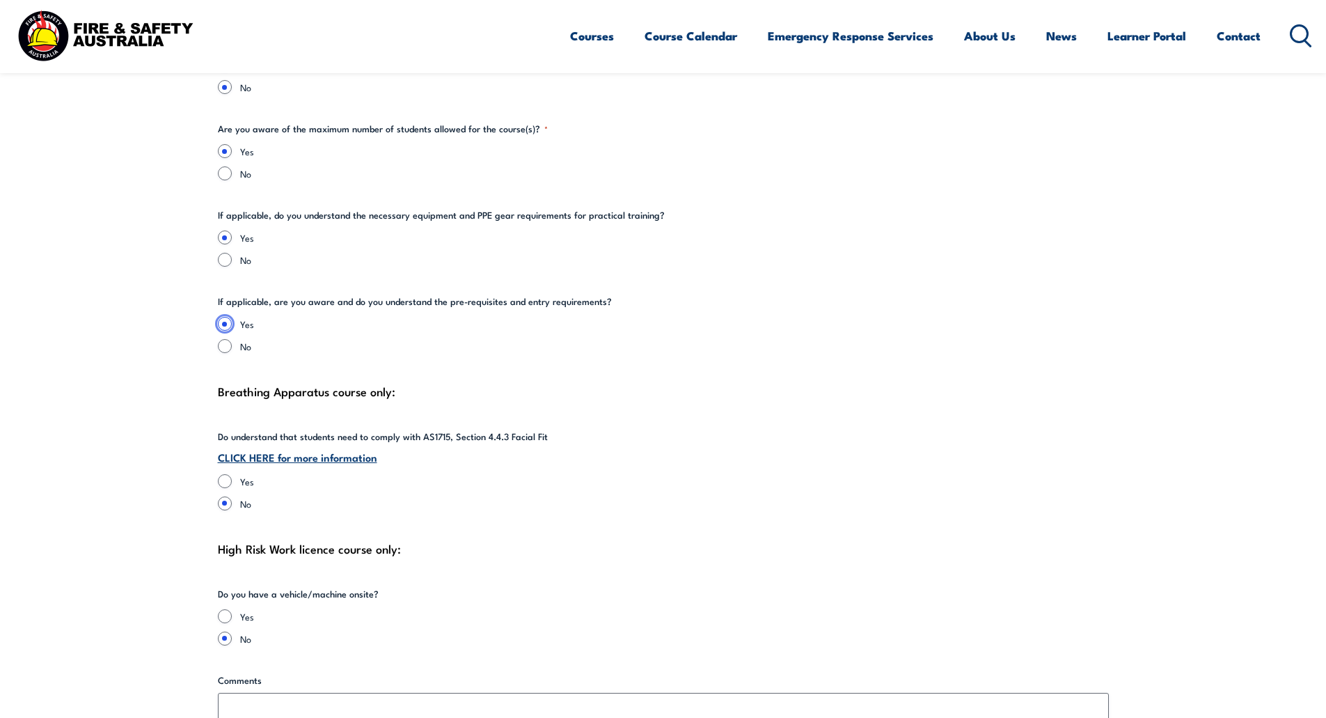
scroll to position [3063, 0]
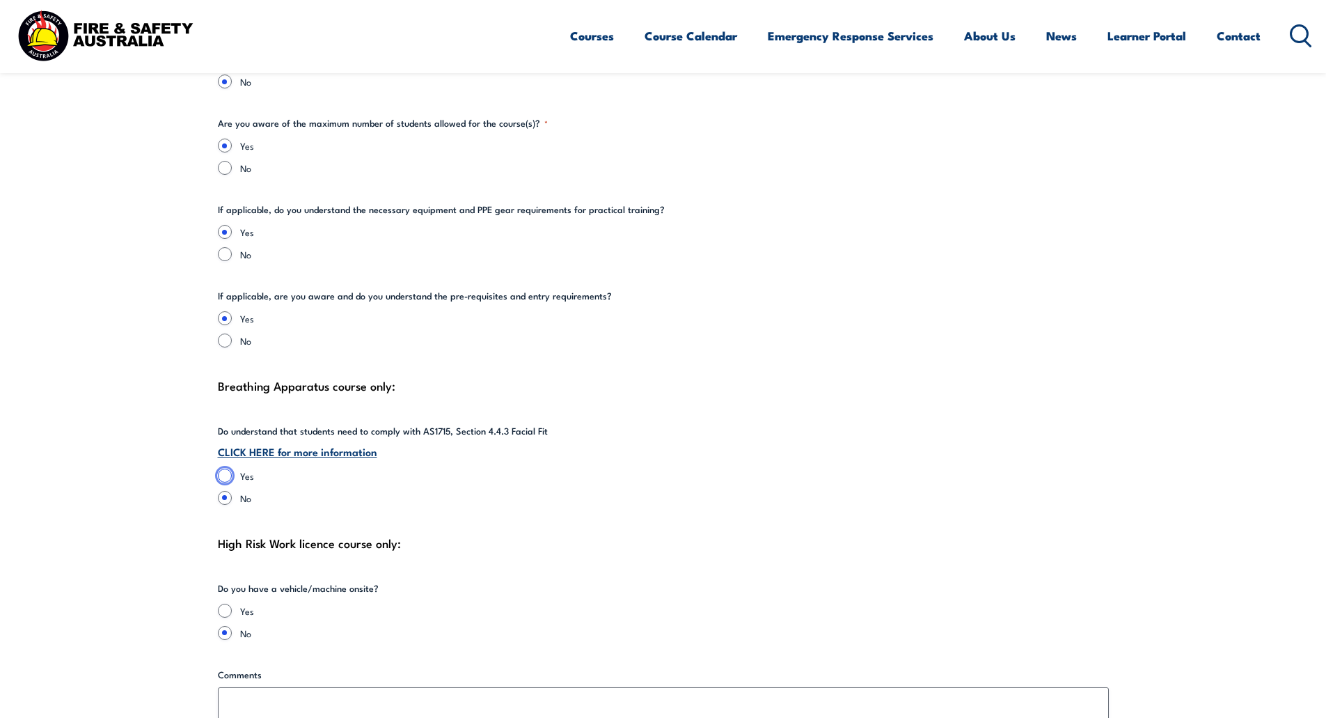
click at [228, 469] on input "Yes" at bounding box center [225, 476] width 14 height 14
radio input "true"
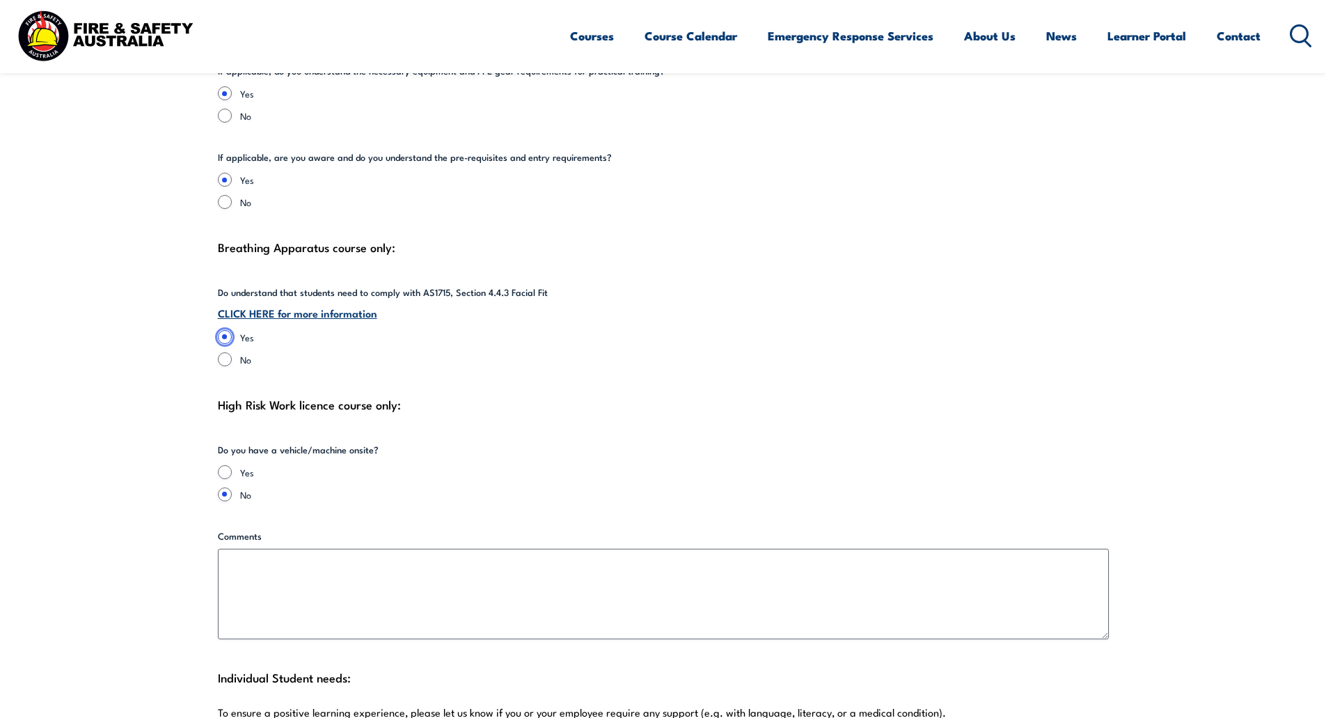
scroll to position [3202, 0]
click at [229, 464] on input "Yes" at bounding box center [225, 471] width 14 height 14
radio input "true"
click at [224, 487] on input "No" at bounding box center [225, 494] width 14 height 14
radio input "true"
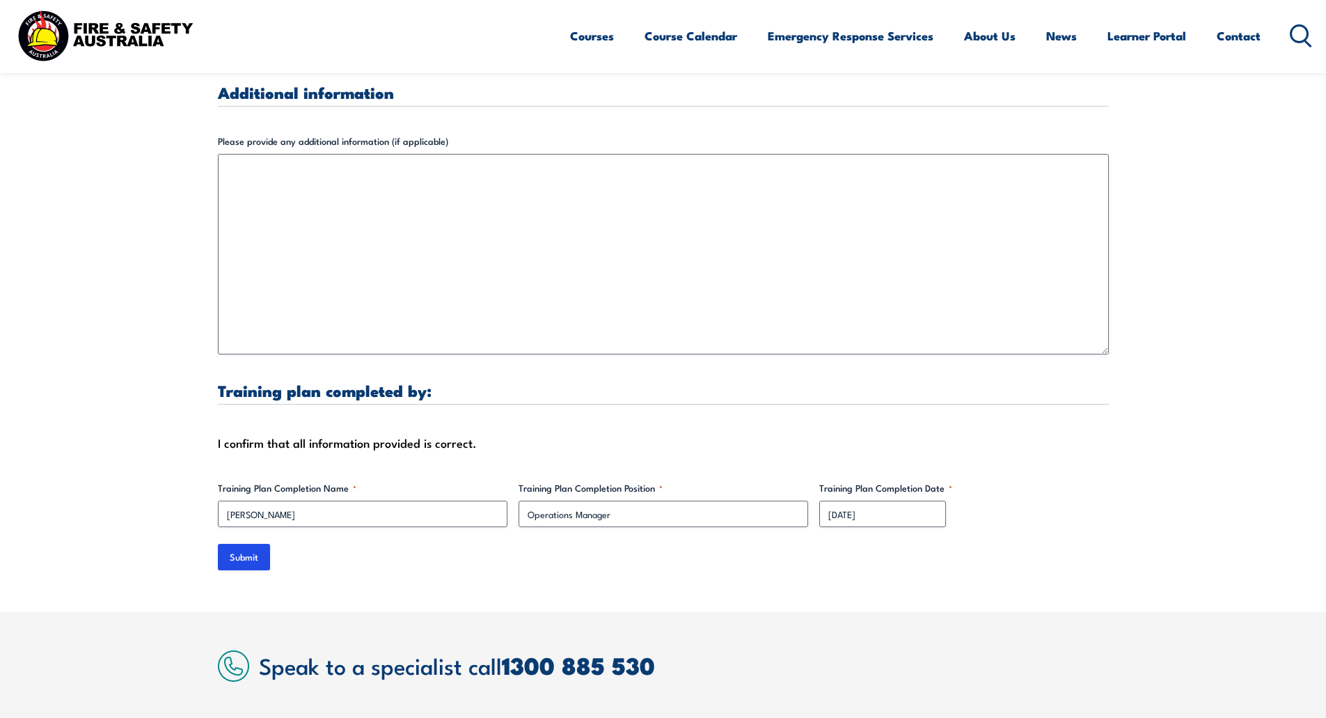
scroll to position [4246, 0]
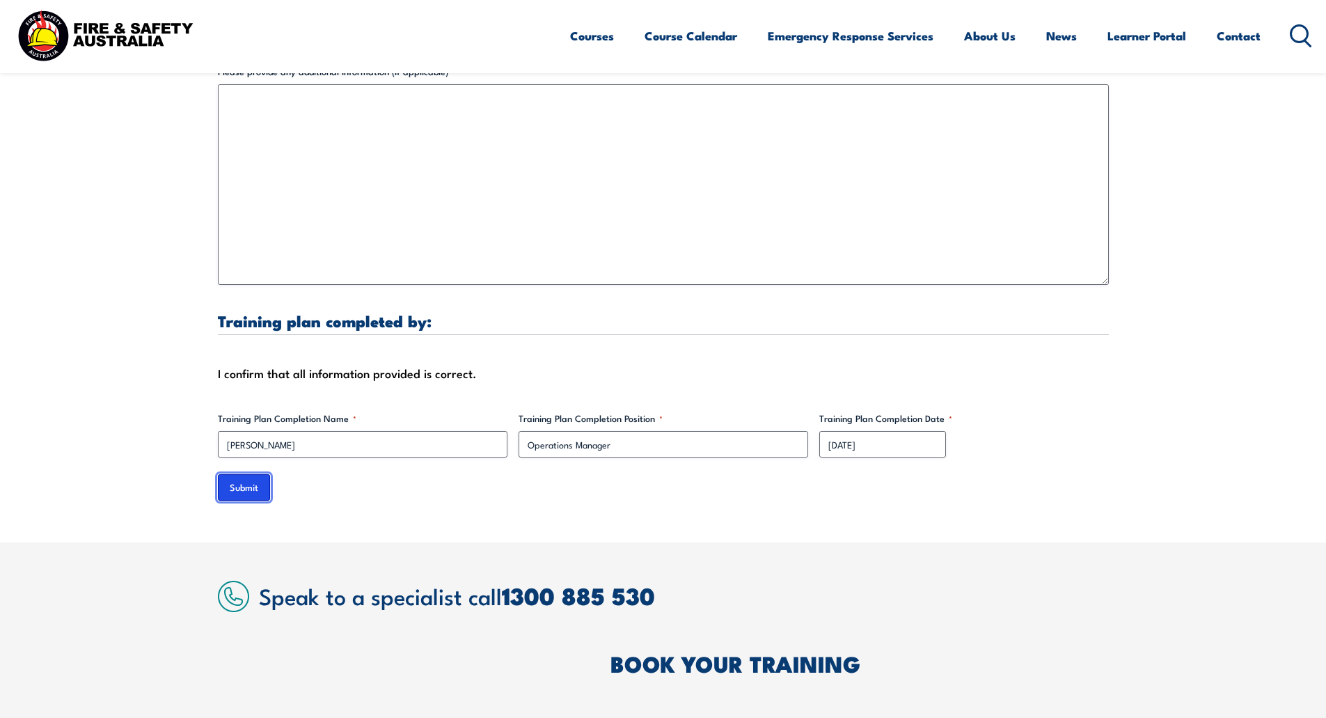
click at [253, 474] on input "Submit" at bounding box center [244, 487] width 52 height 26
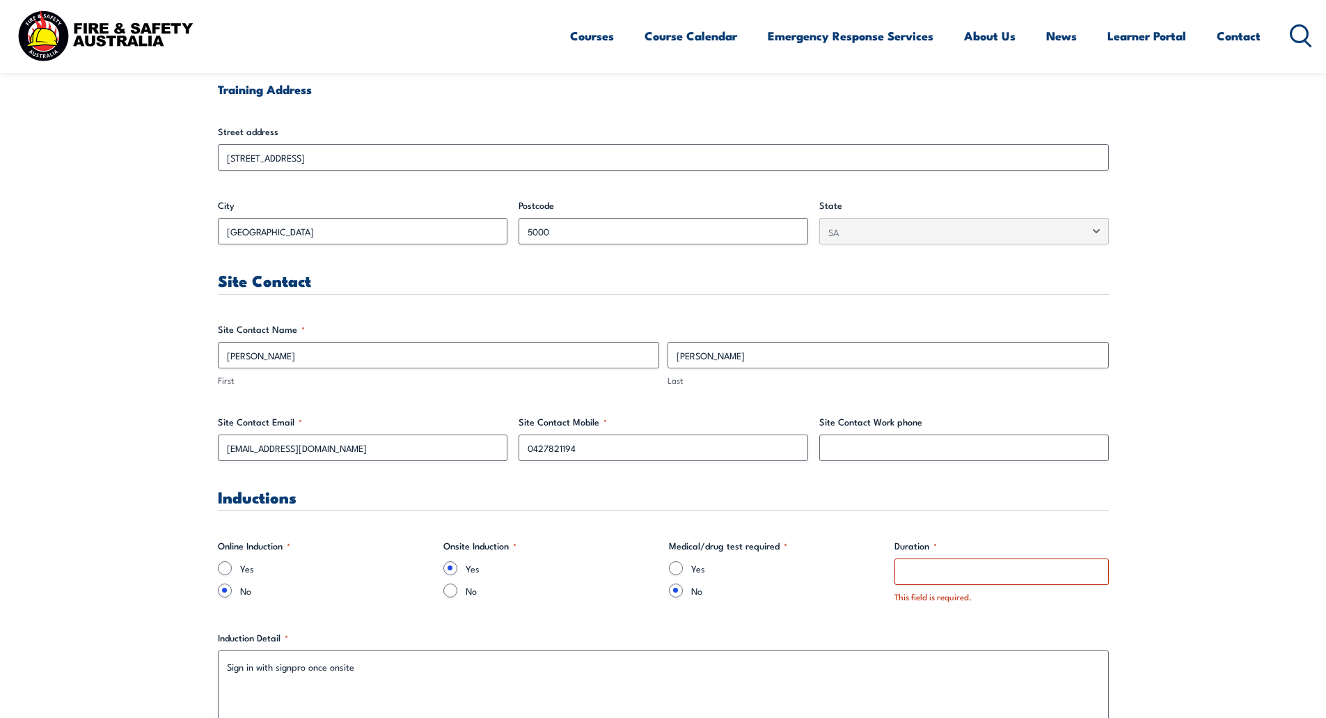
scroll to position [661, 0]
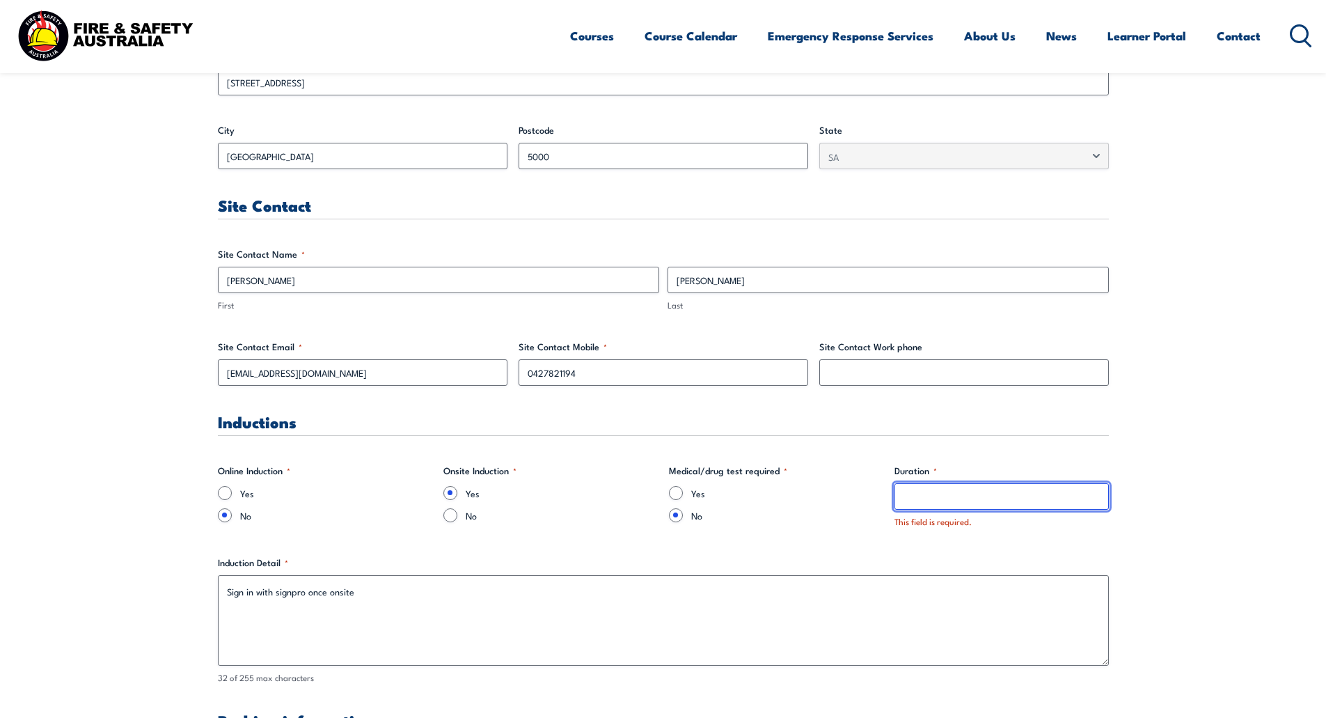
click at [924, 494] on input "Duration *" at bounding box center [1002, 496] width 214 height 26
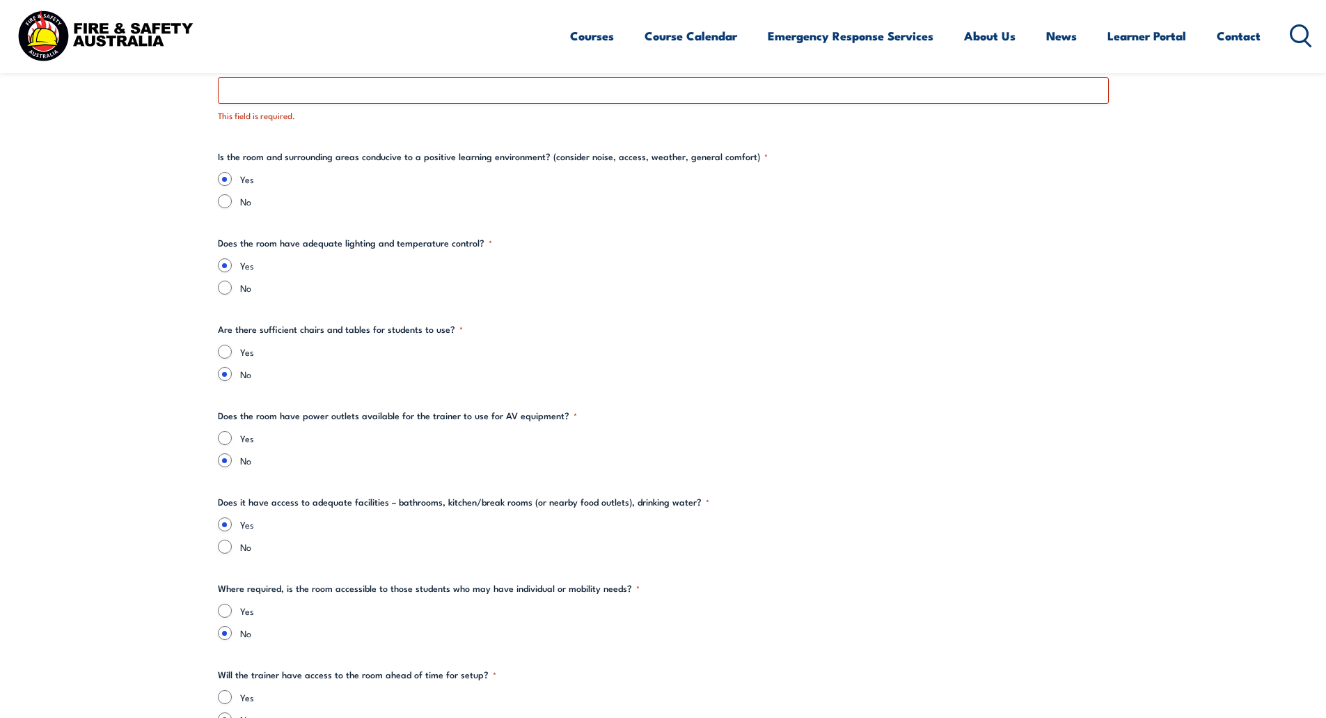
scroll to position [1705, 0]
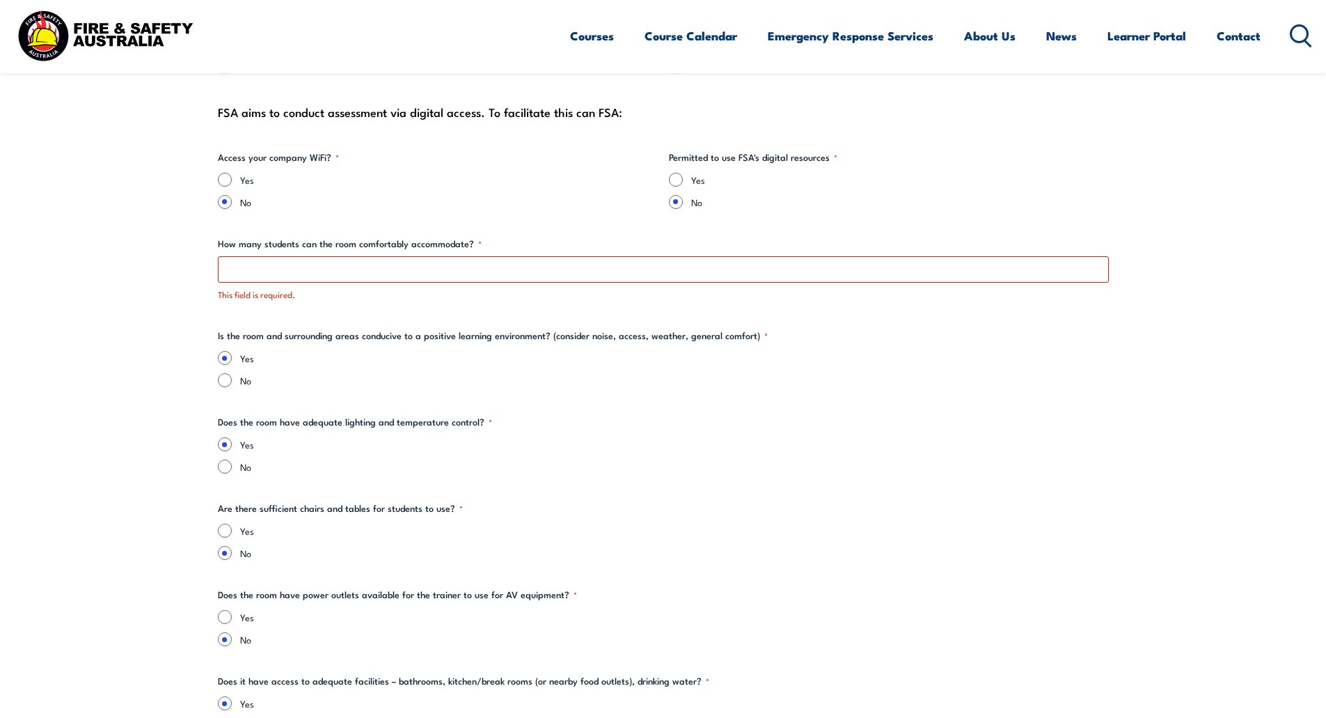
type input "4.5hrs"
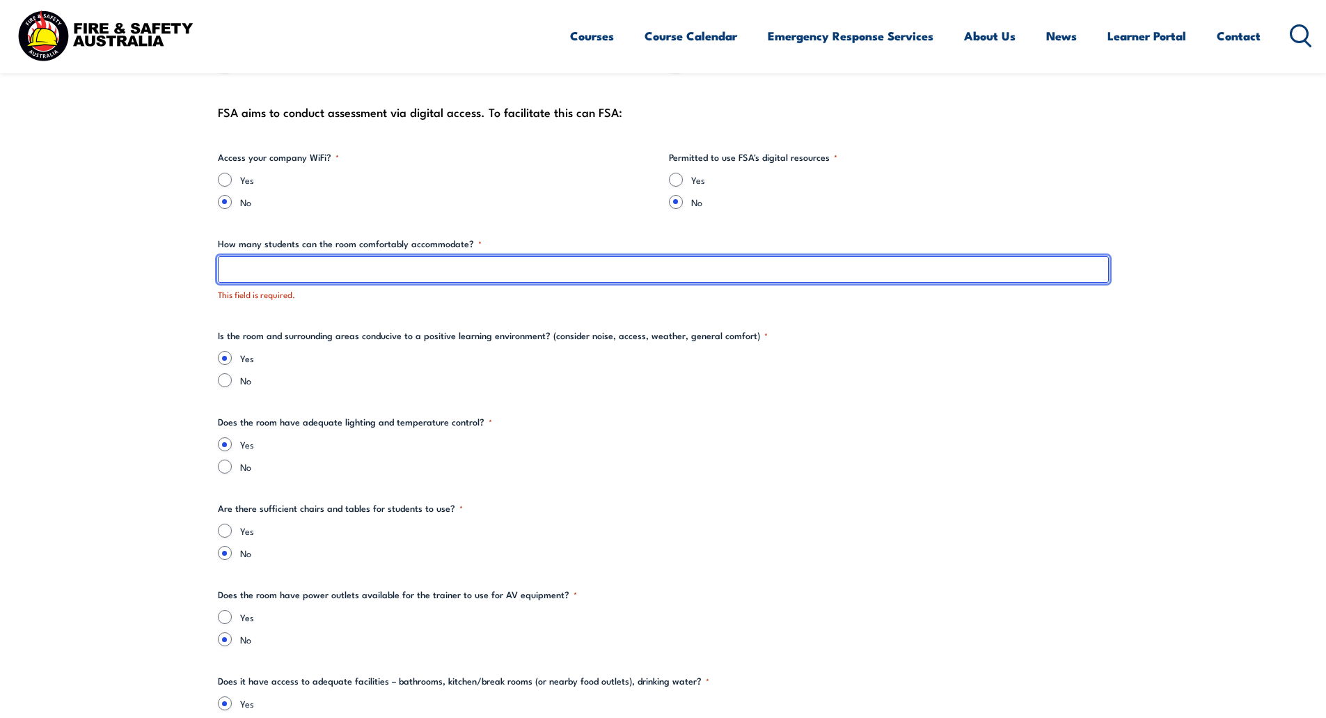
click at [407, 274] on input "How many students can the room comfortably accommodate? *" at bounding box center [663, 269] width 891 height 26
type input "20"
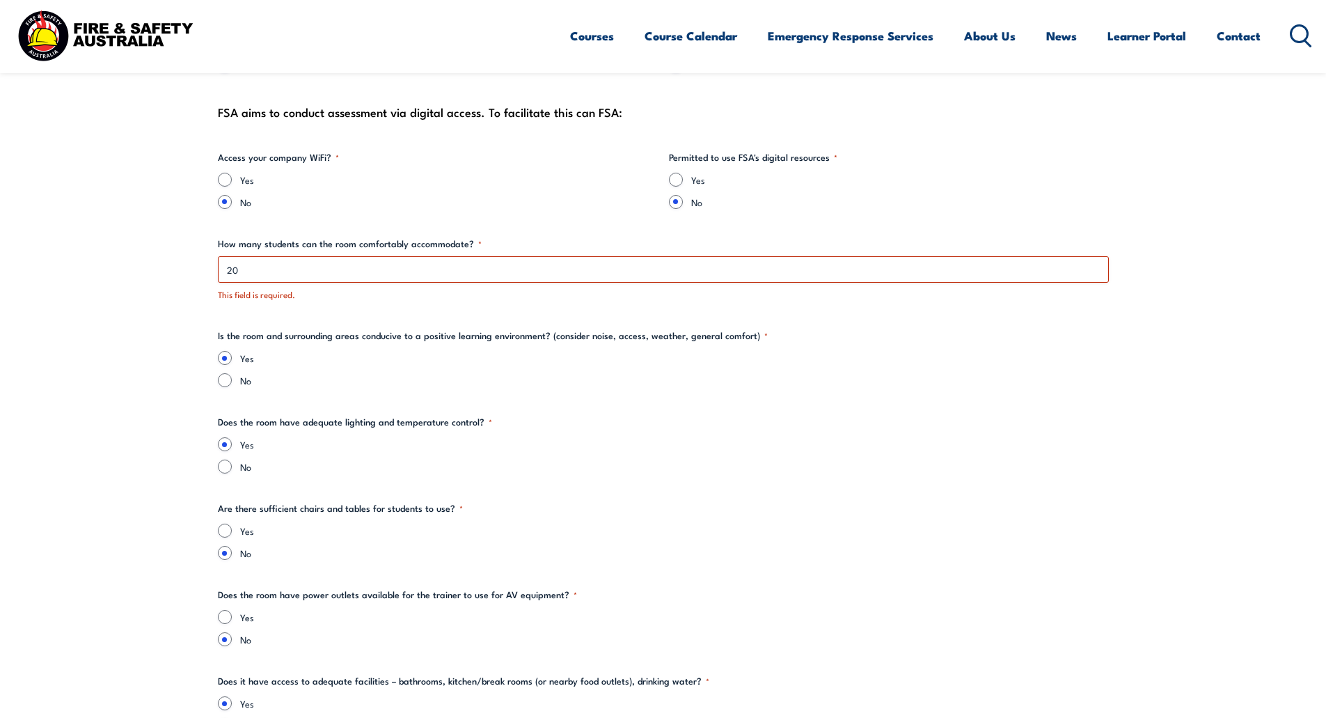
click at [883, 415] on fieldset "Does the room have adequate lighting and temperature control? * Yes No" at bounding box center [663, 444] width 891 height 58
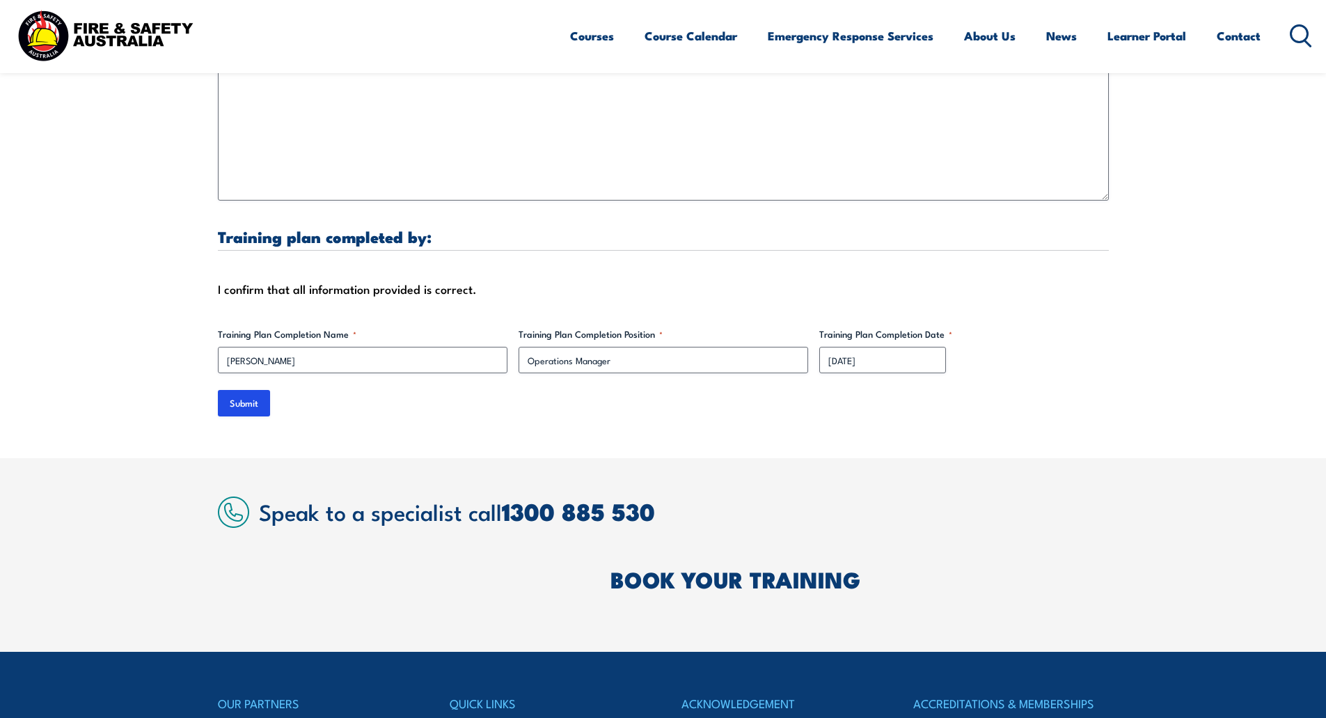
scroll to position [4489, 0]
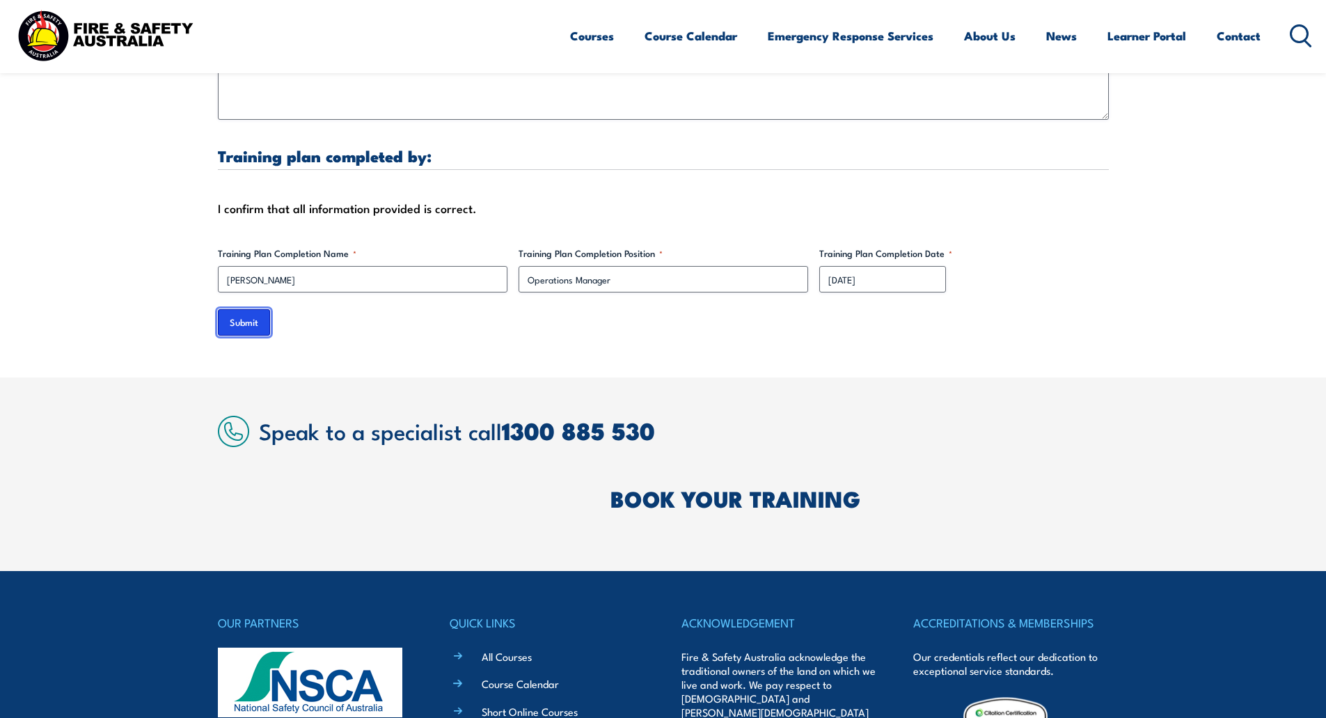
click at [249, 314] on input "Submit" at bounding box center [244, 322] width 52 height 26
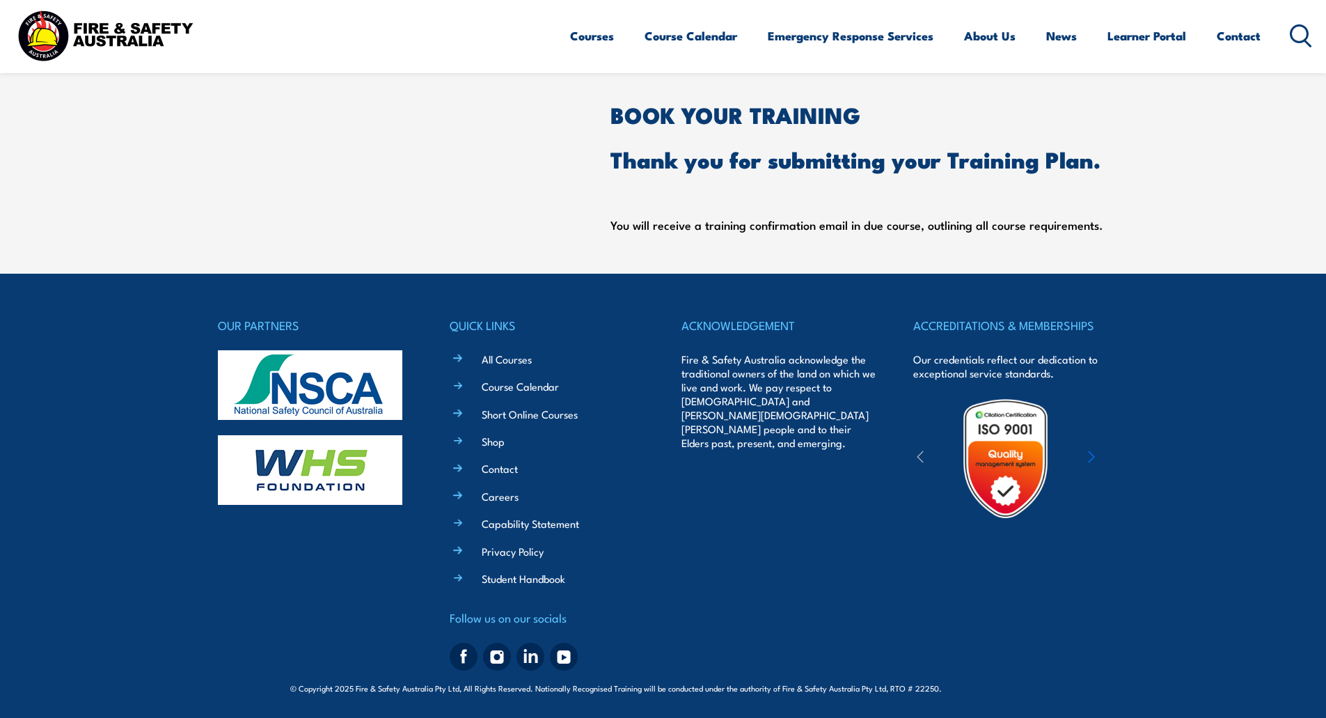
scroll to position [572, 0]
